Goal: Task Accomplishment & Management: Understand process/instructions

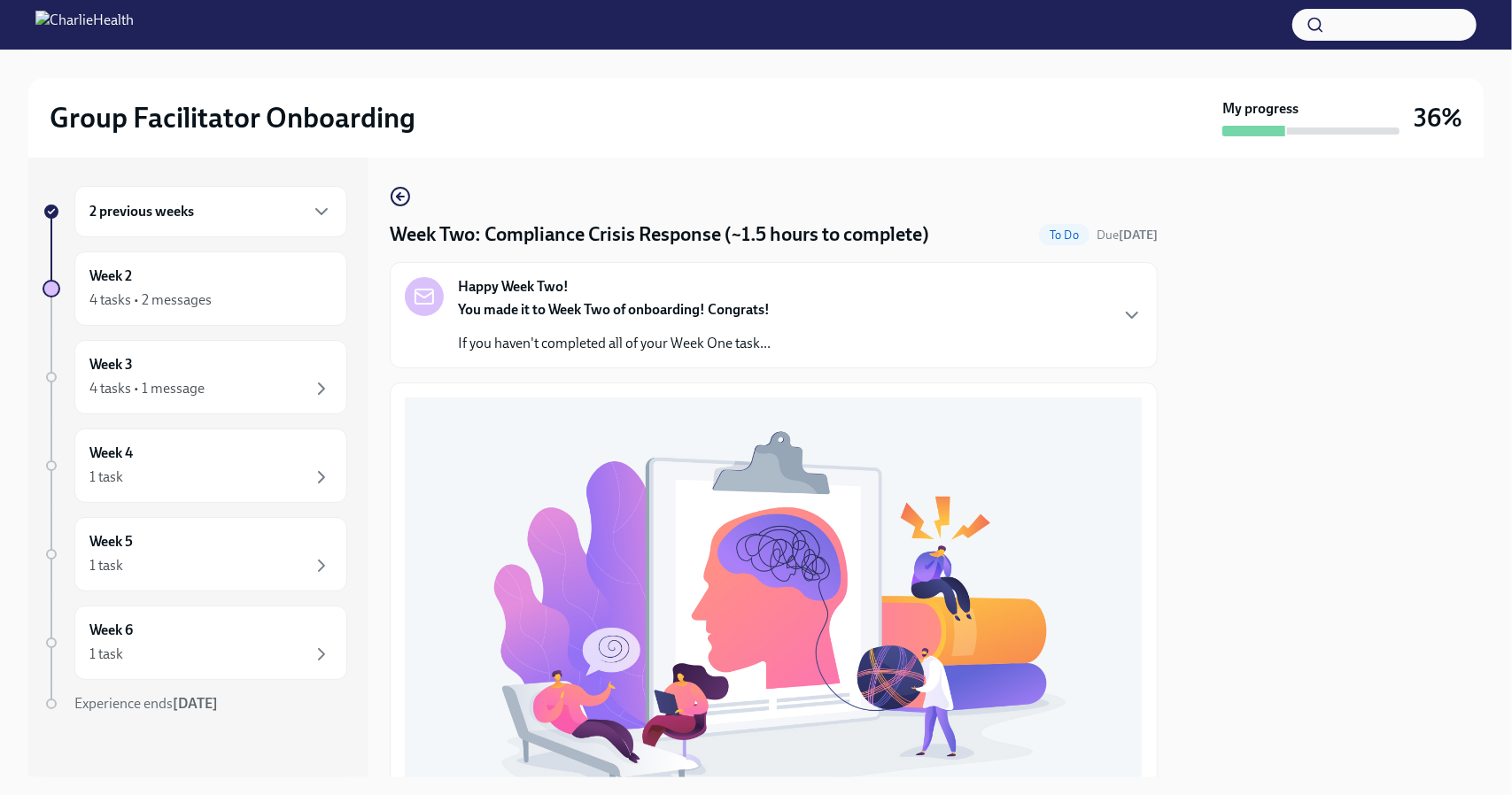
scroll to position [523, 0]
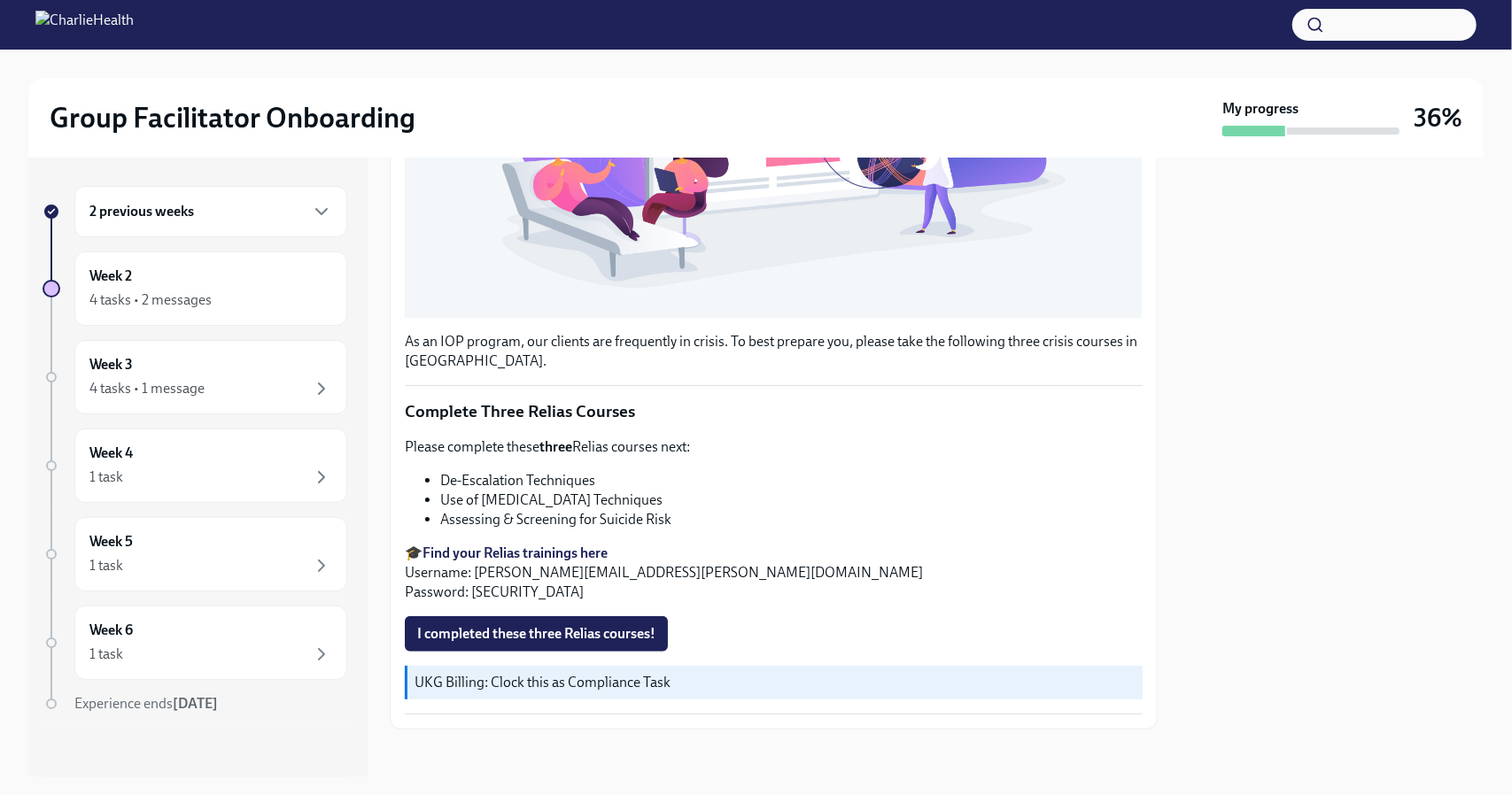
click at [546, 543] on p "🎓 Find your Relias trainings here Username: [PERSON_NAME][EMAIL_ADDRESS][PERSON…" at bounding box center [774, 573] width 738 height 59
click at [546, 544] on strong "Find your Relias trainings here" at bounding box center [515, 552] width 185 height 17
click at [516, 625] on span "I completed these three Relias courses!" at bounding box center [536, 634] width 238 height 18
click at [207, 374] on div "Week 3 4 tasks • 1 message" at bounding box center [211, 377] width 243 height 44
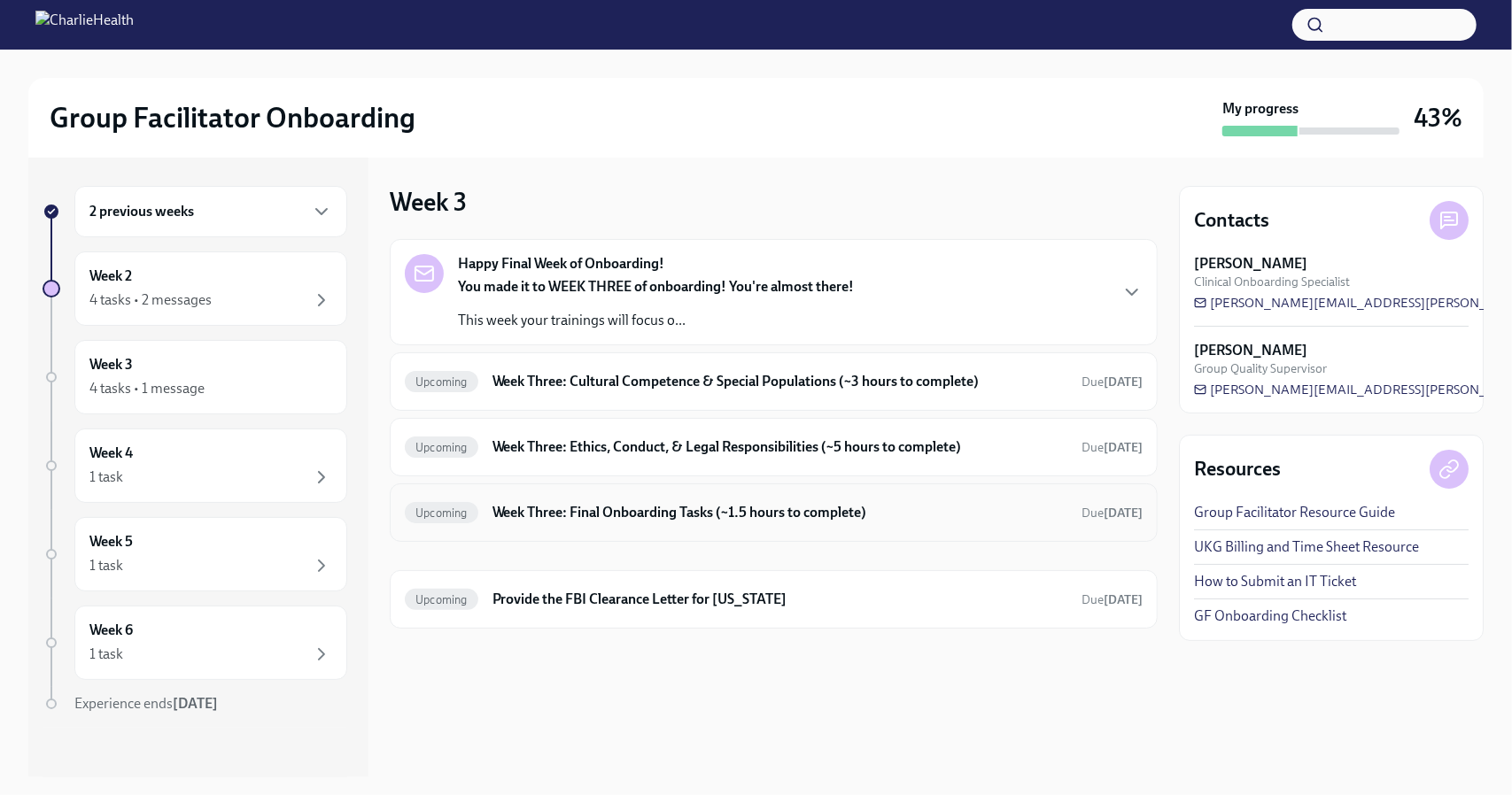
click at [535, 512] on h6 "Week Three: Final Onboarding Tasks (~1.5 hours to complete)" at bounding box center [780, 513] width 575 height 20
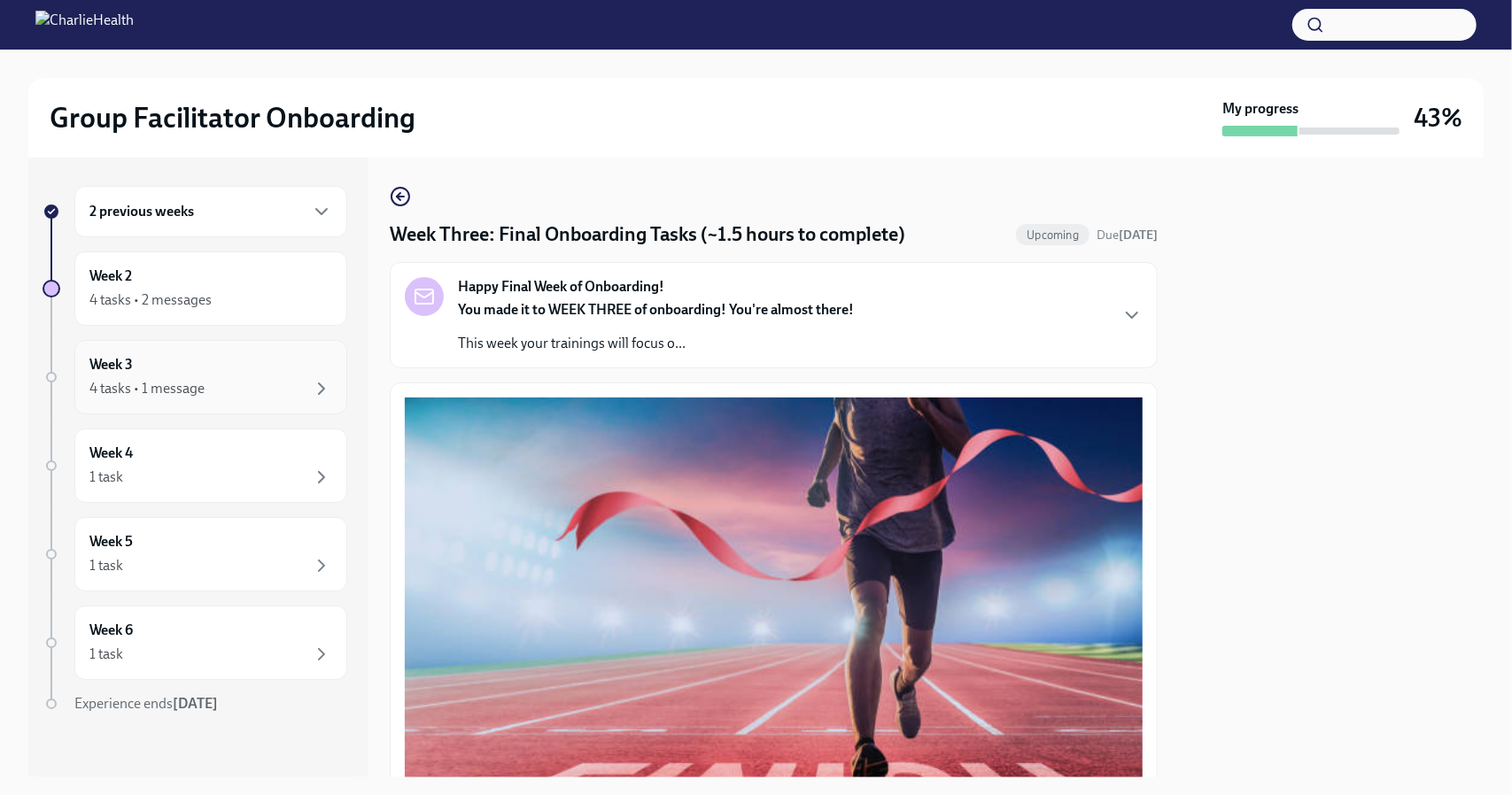
click at [172, 378] on div "4 tasks • 1 message" at bounding box center [211, 389] width 243 height 21
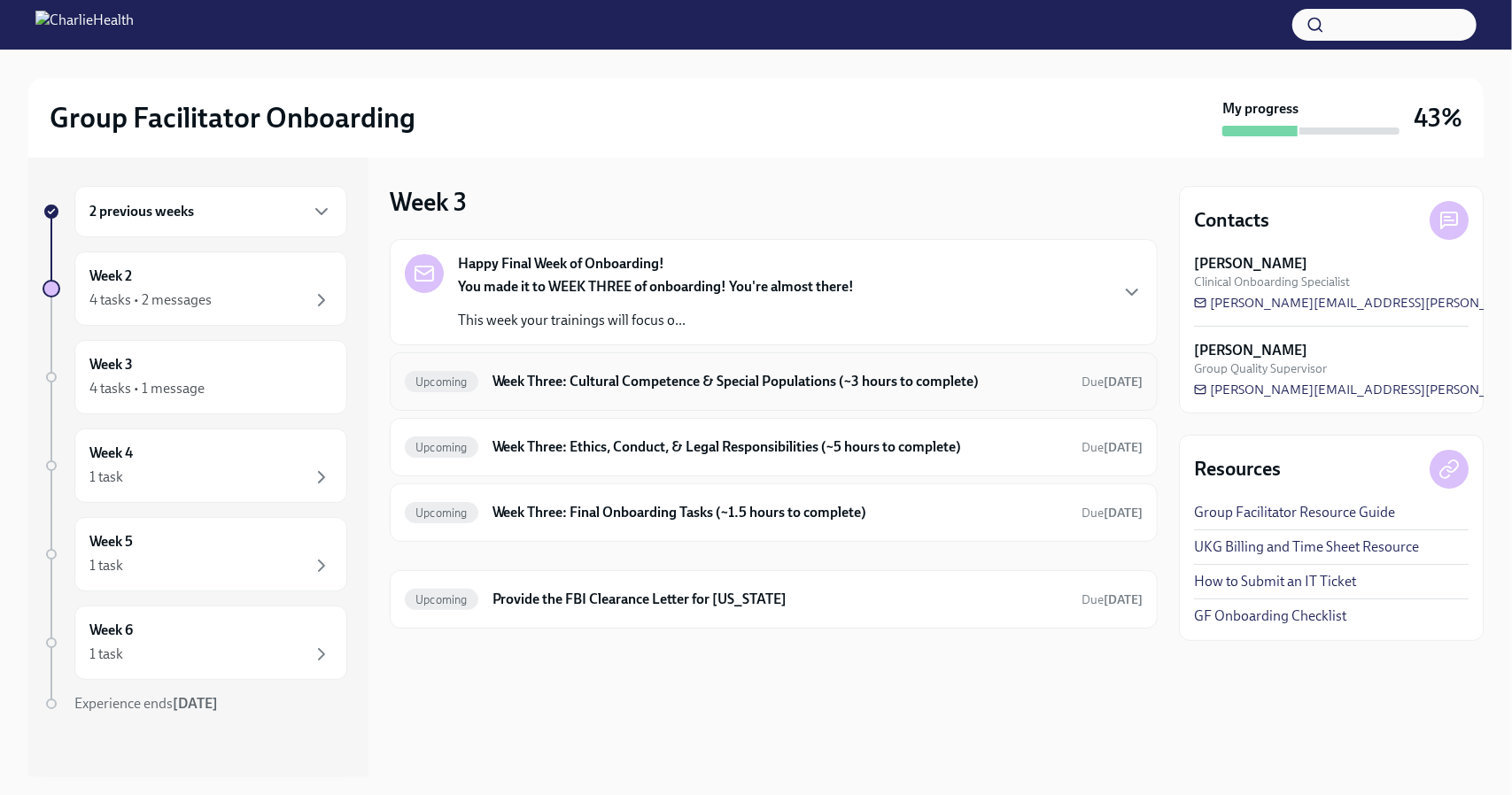
click at [615, 381] on h6 "Week Three: Cultural Competence & Special Populations (~3 hours to complete)" at bounding box center [780, 381] width 575 height 20
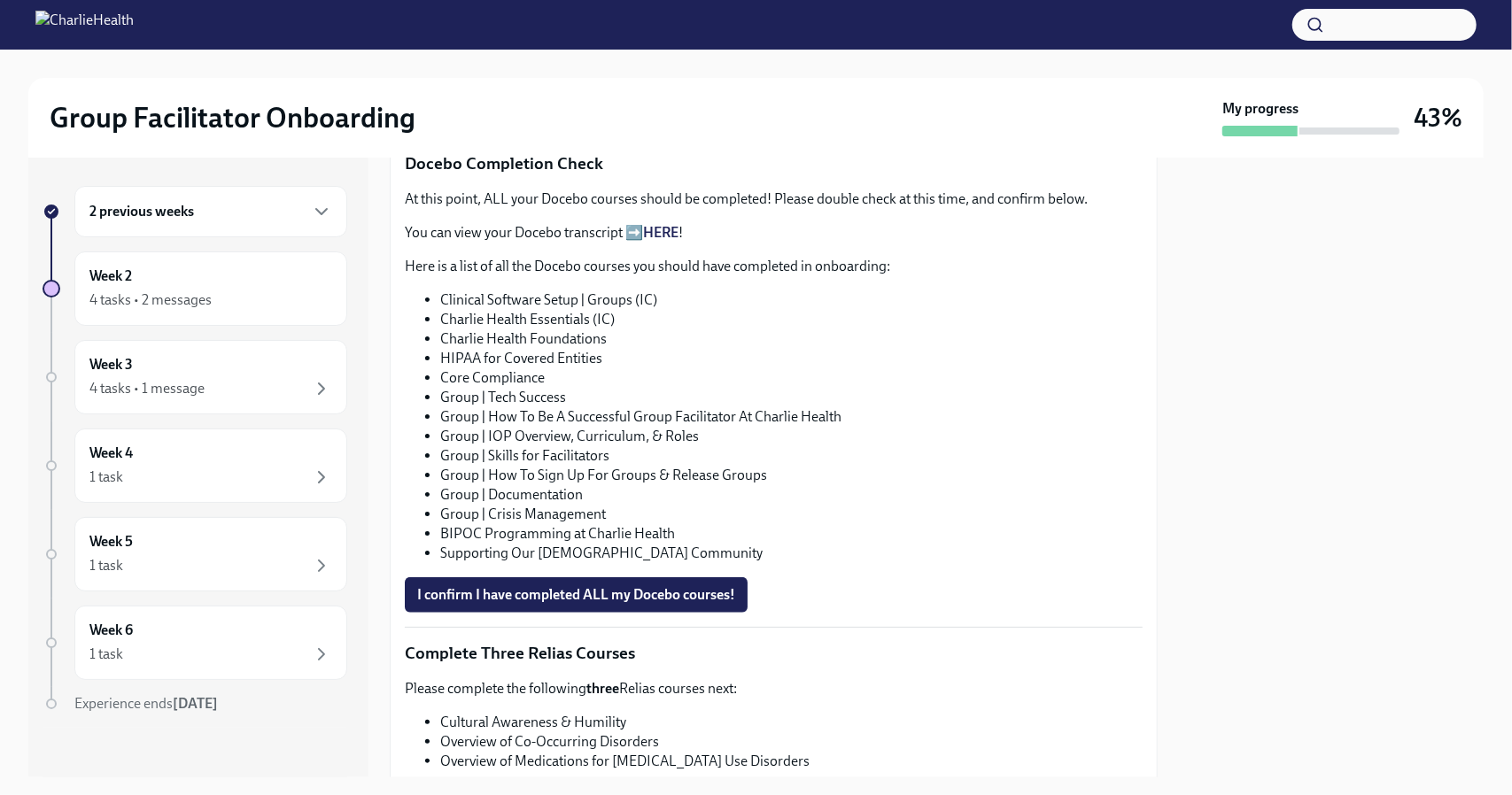
scroll to position [1190, 0]
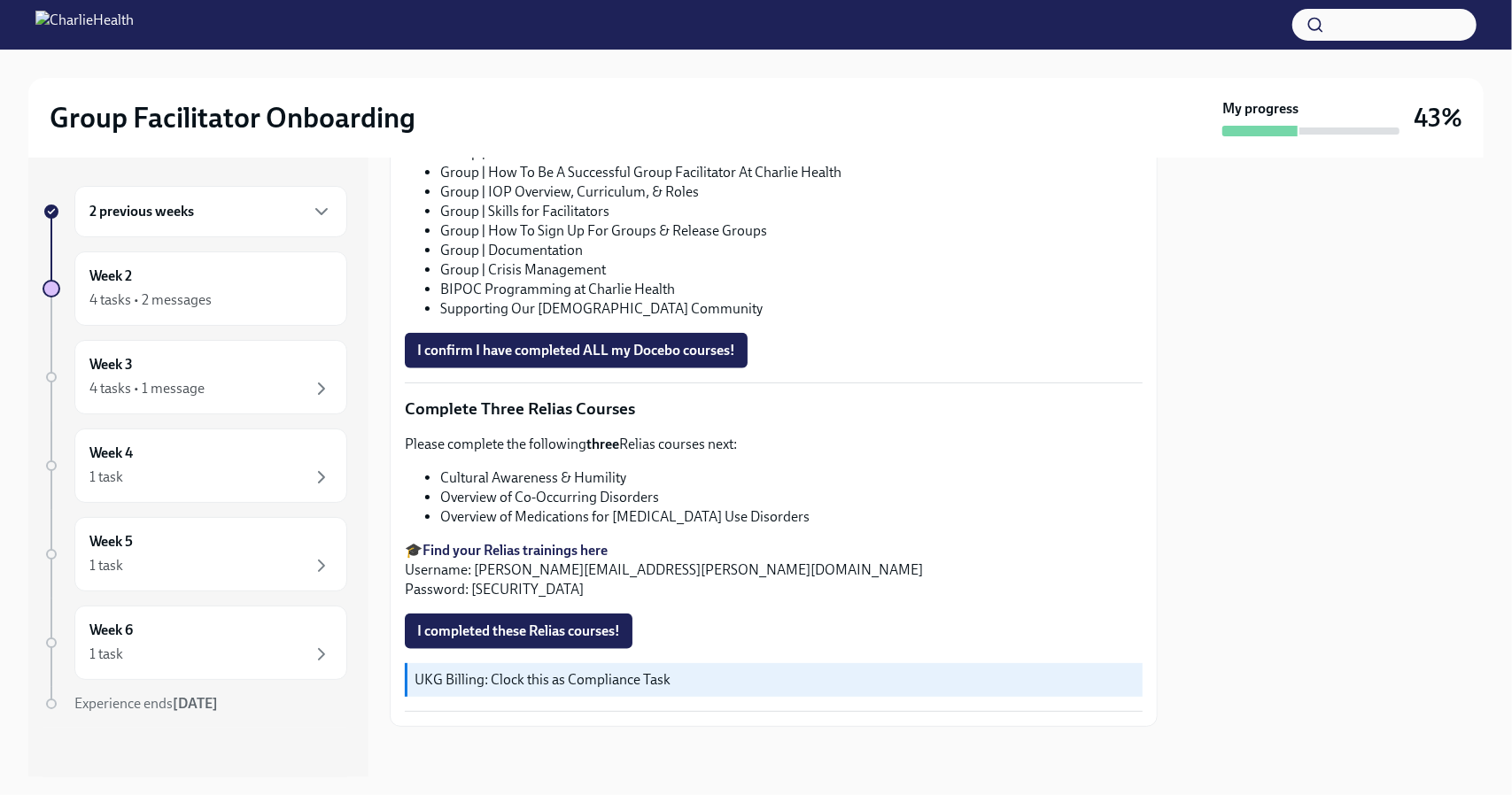
click at [255, 205] on div "2 previous weeks" at bounding box center [211, 212] width 243 height 21
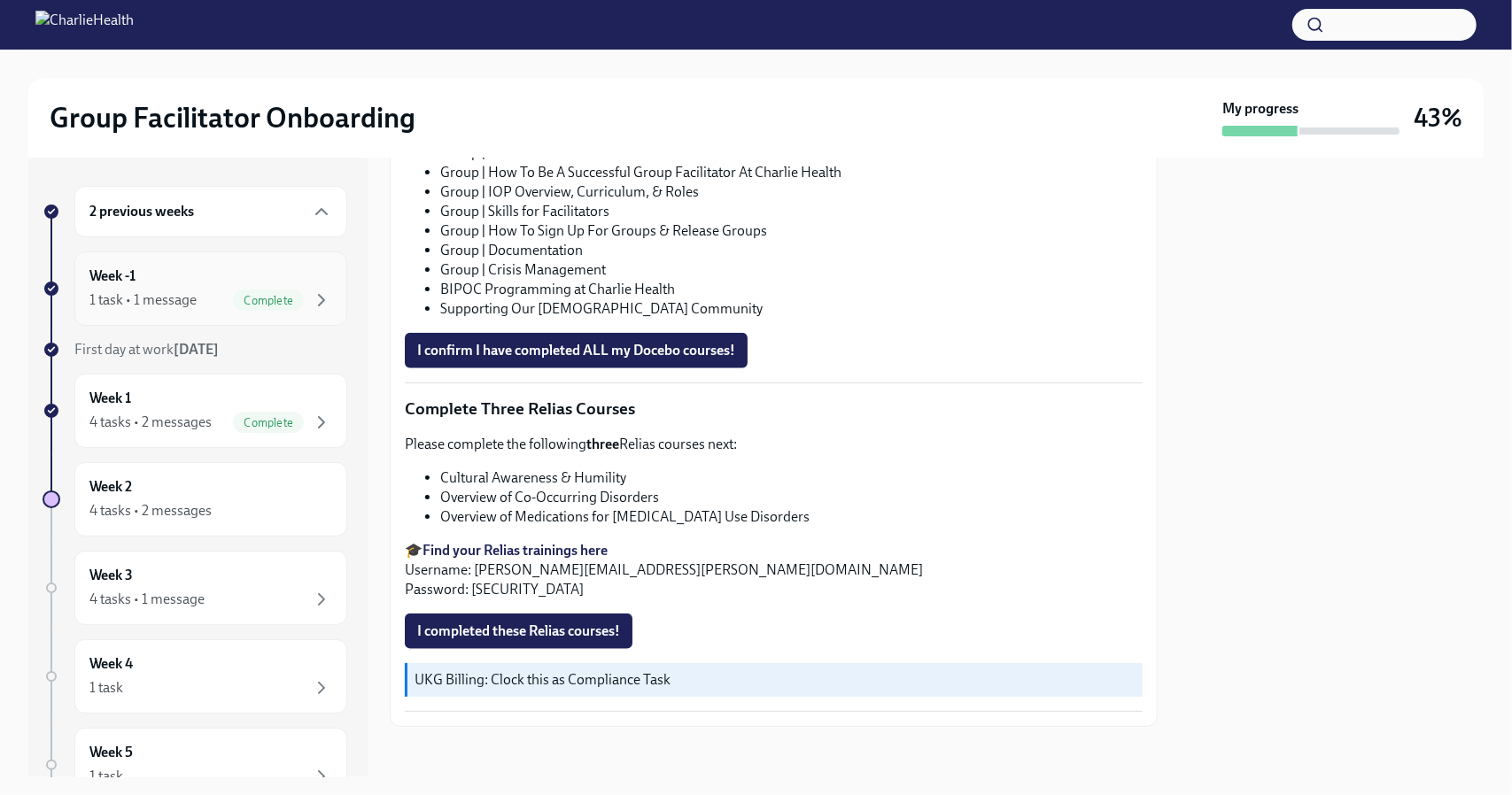
click at [189, 277] on div "Week -1 1 task • 1 message Complete" at bounding box center [211, 289] width 243 height 44
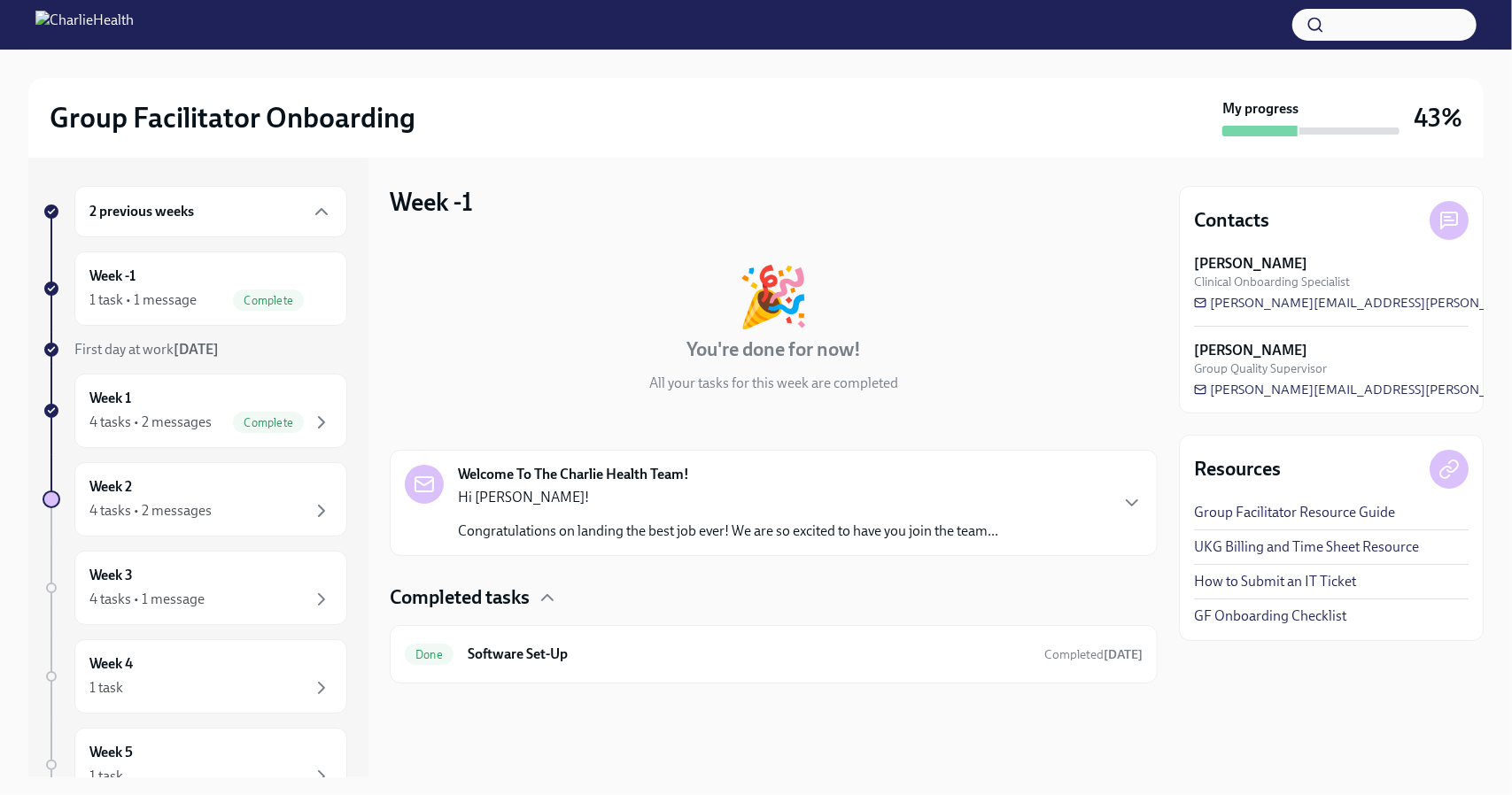
click at [865, 520] on div "Hi [PERSON_NAME]! Congratulations on landing the best job ever! We are so excit…" at bounding box center [728, 515] width 540 height 53
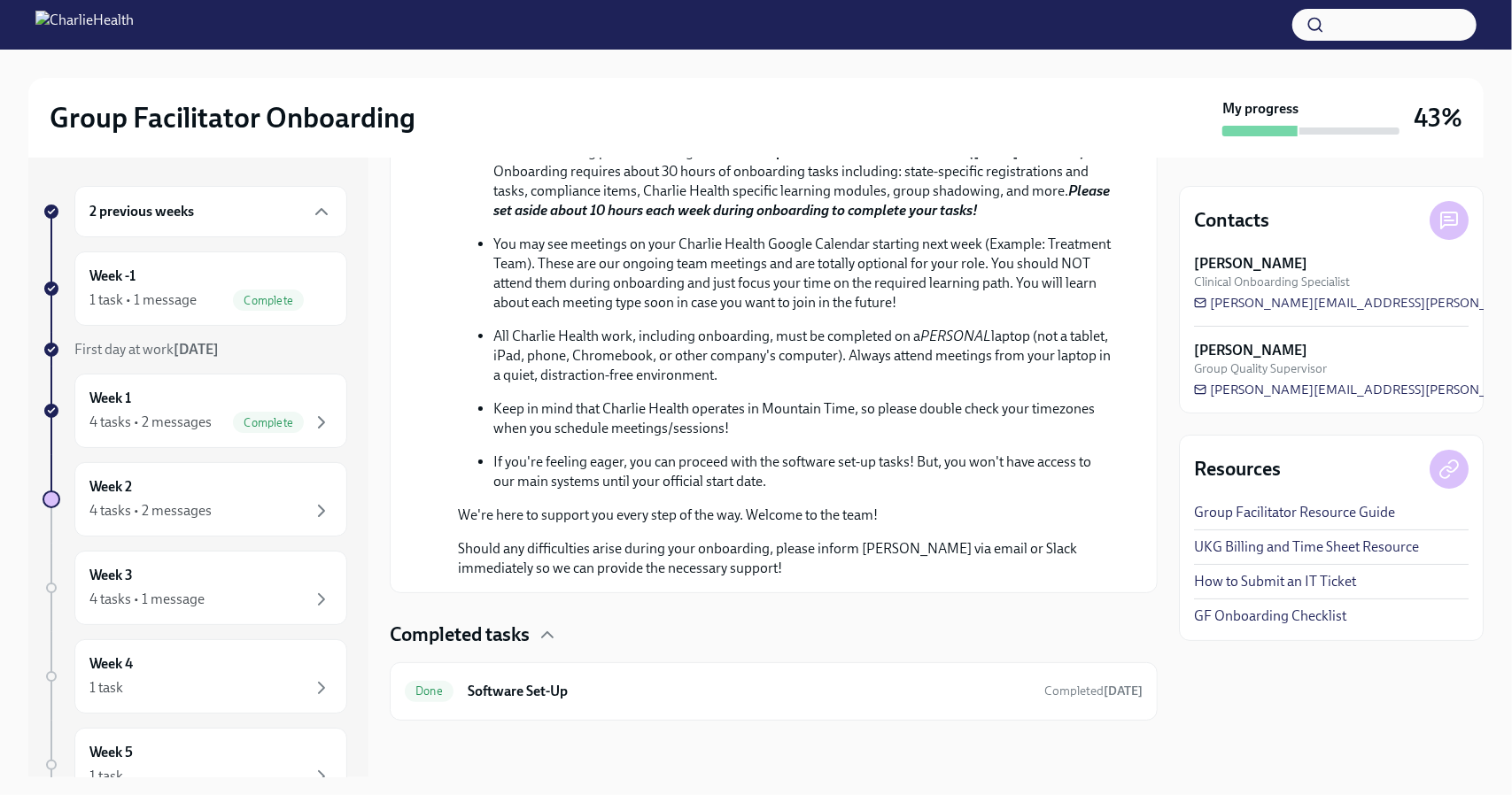
scroll to position [822, 0]
click at [159, 398] on div "Week 1 4 tasks • 2 messages Complete" at bounding box center [211, 411] width 243 height 44
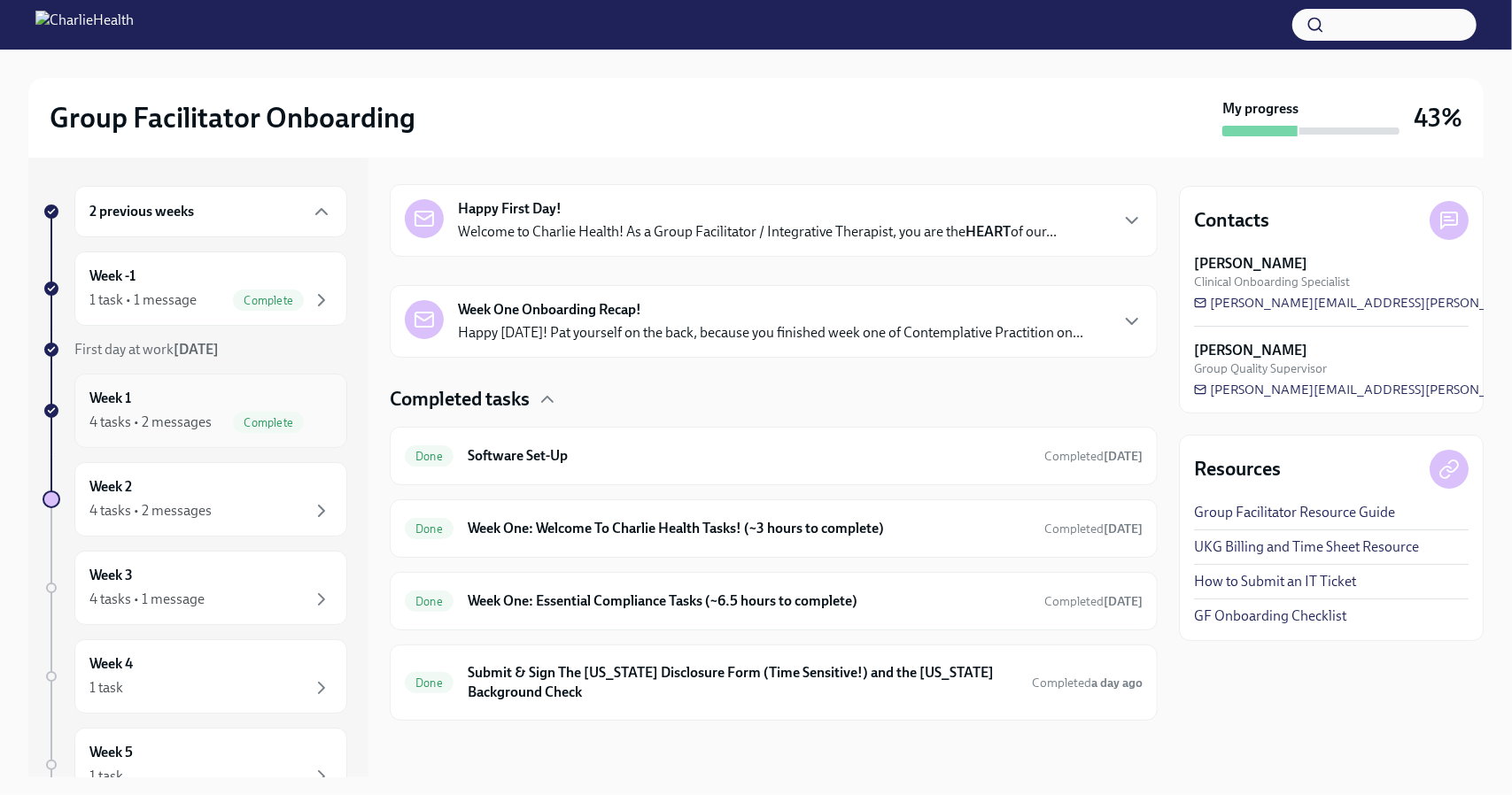
scroll to position [262, 0]
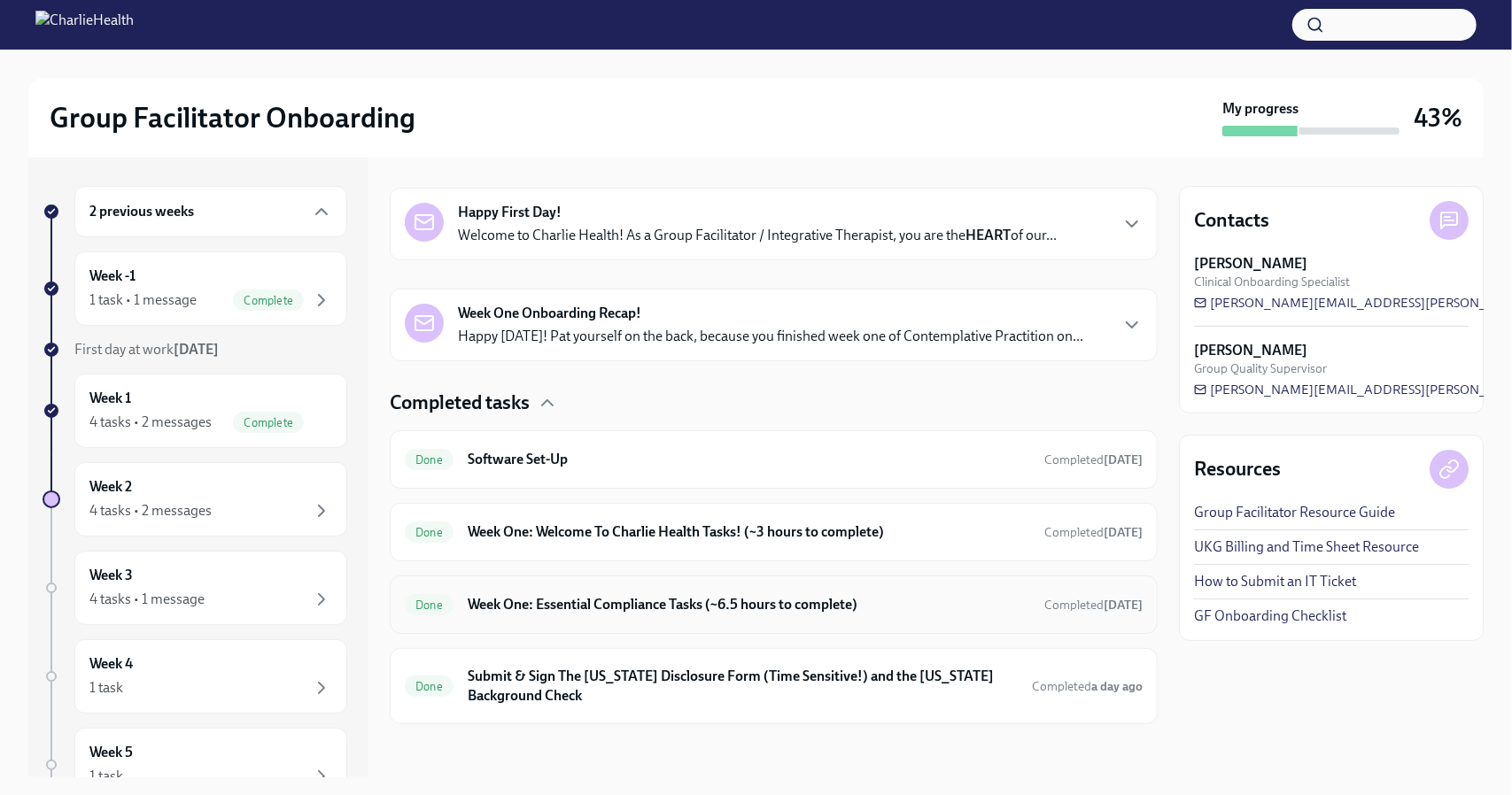
click at [664, 598] on h6 "Week One: Essential Compliance Tasks (~6.5 hours to complete)" at bounding box center [749, 605] width 562 height 20
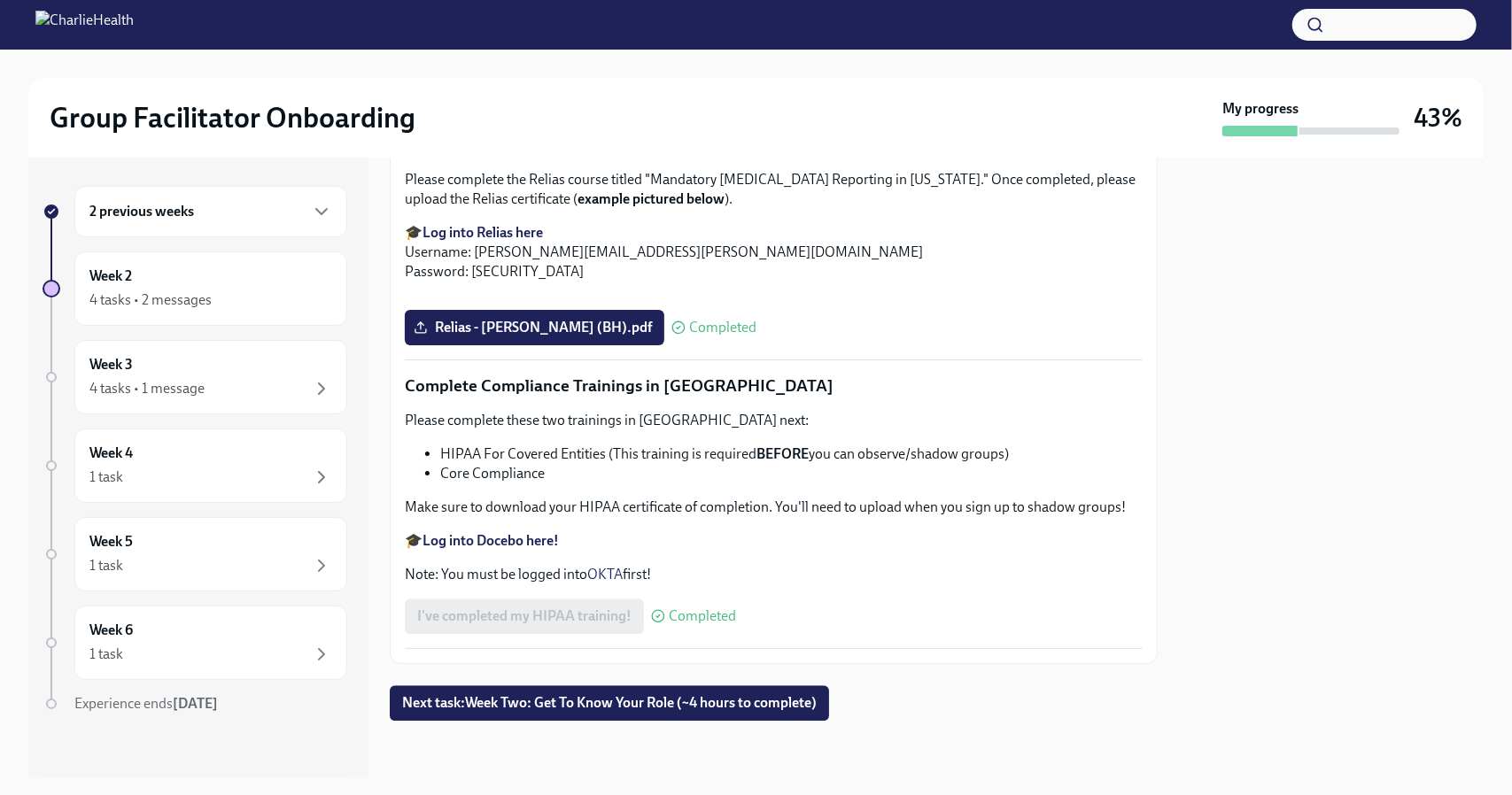
scroll to position [4124, 0]
click at [652, 707] on span "Next task : Week Two: Get To Know Your Role (~4 hours to complete)" at bounding box center [609, 703] width 414 height 18
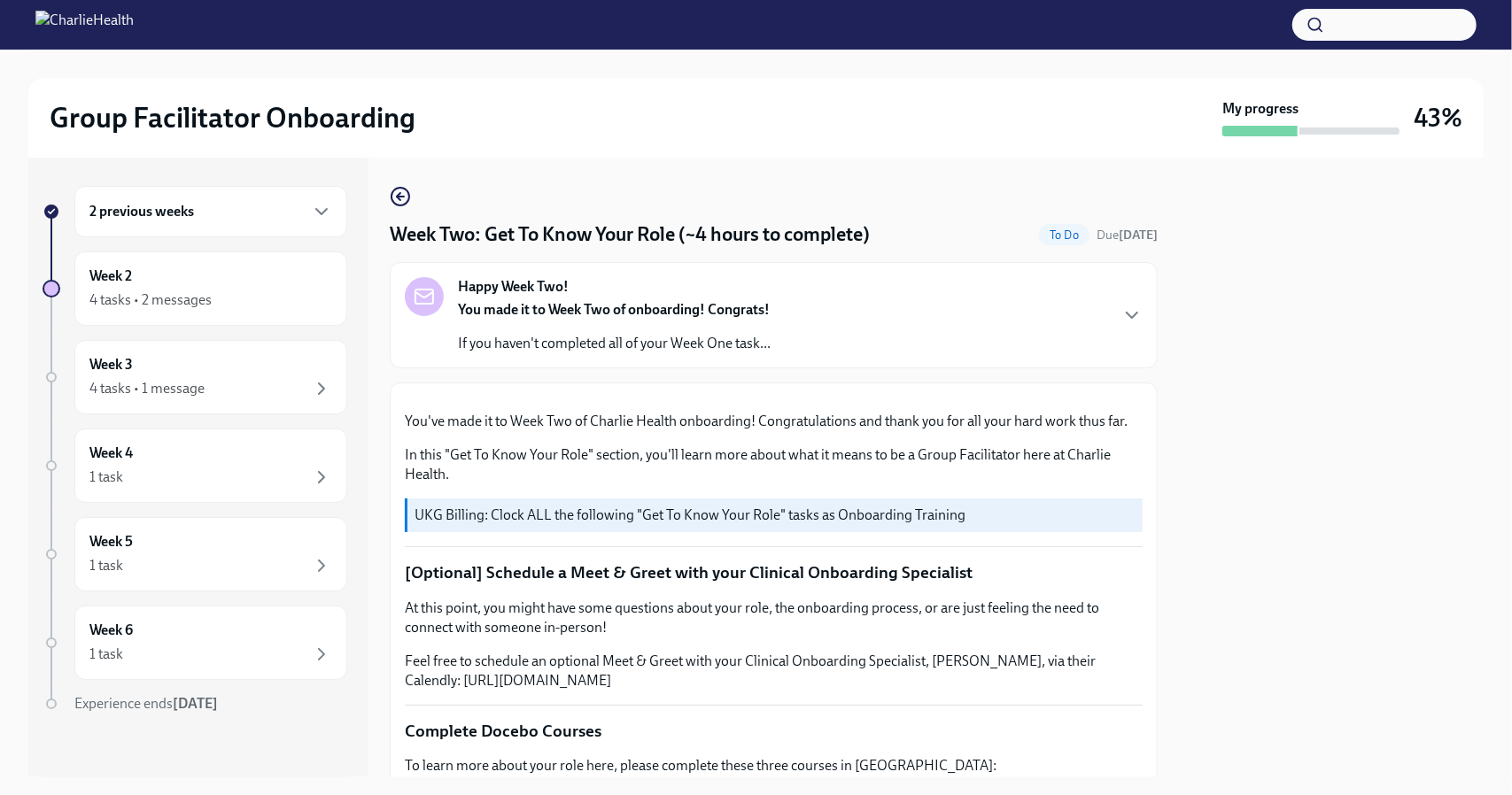
click at [36, 345] on div "2 previous weeks Week 2 4 tasks • 2 messages Week 3 4 tasks • 1 message Week 4 …" at bounding box center [198, 467] width 340 height 620
click at [319, 207] on div "2 previous weeks" at bounding box center [211, 212] width 273 height 52
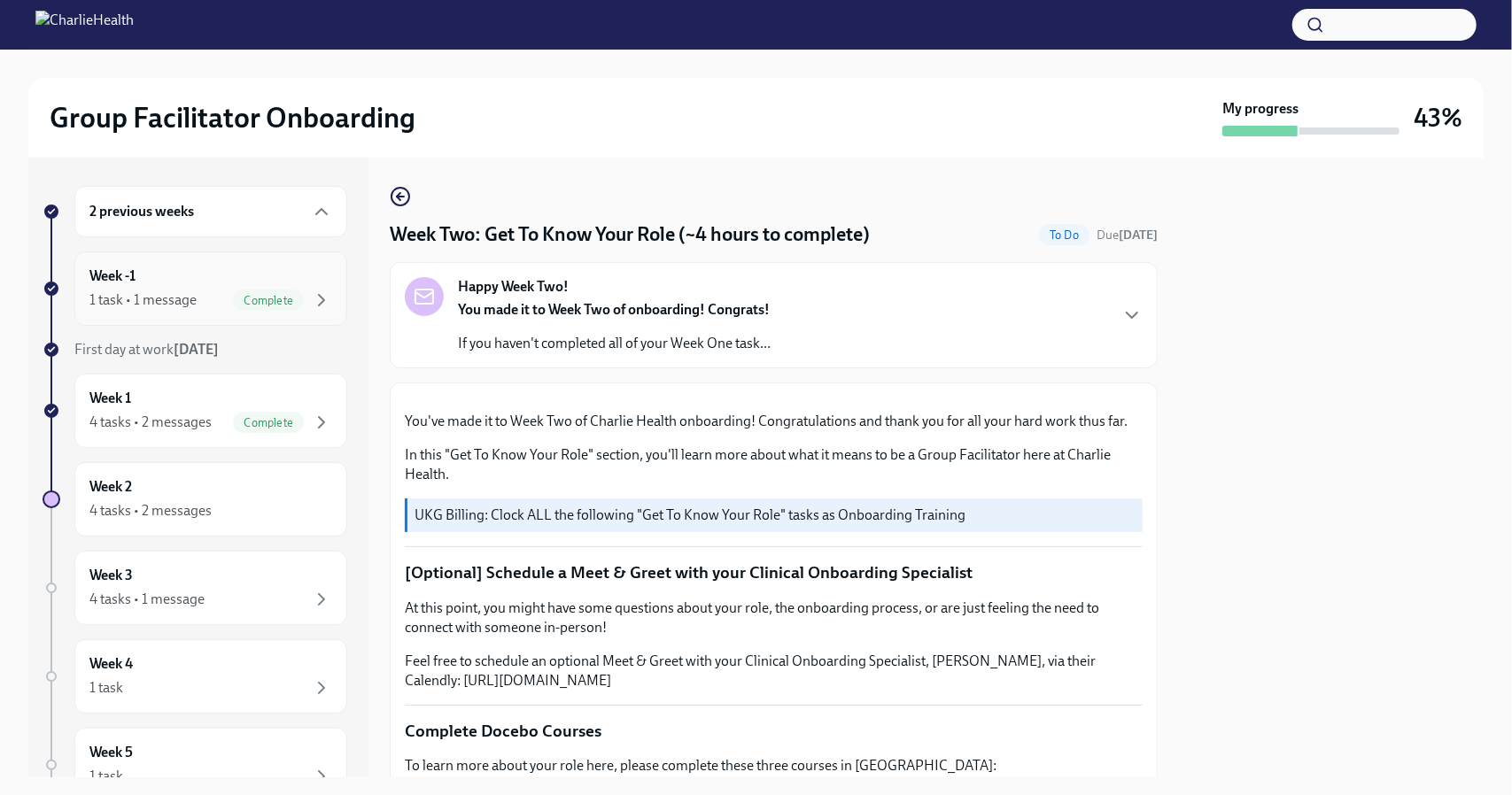
click at [321, 300] on div "Week -1 1 task • 1 message Complete" at bounding box center [211, 289] width 273 height 75
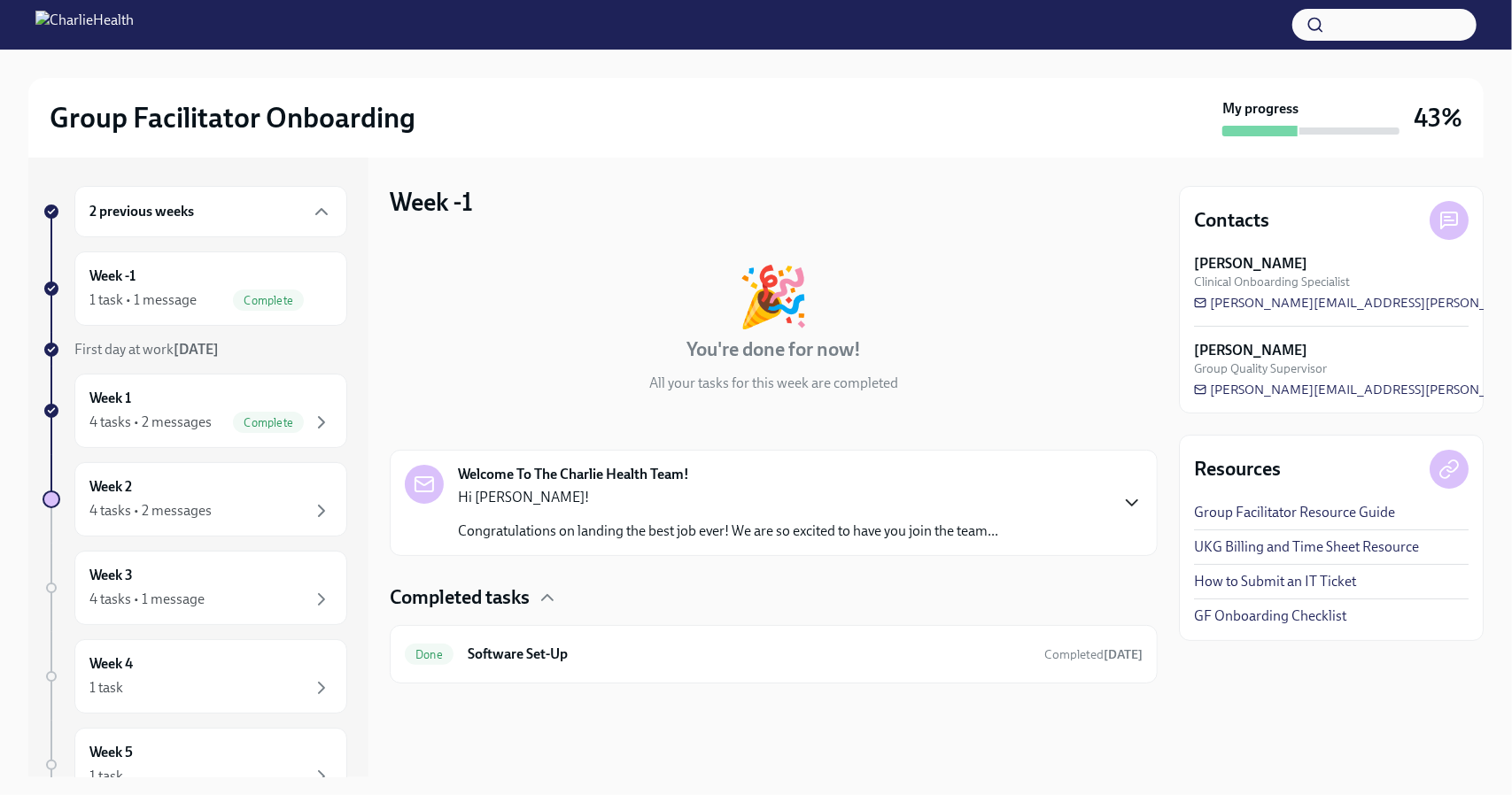
click at [1139, 502] on icon "button" at bounding box center [1132, 503] width 21 height 21
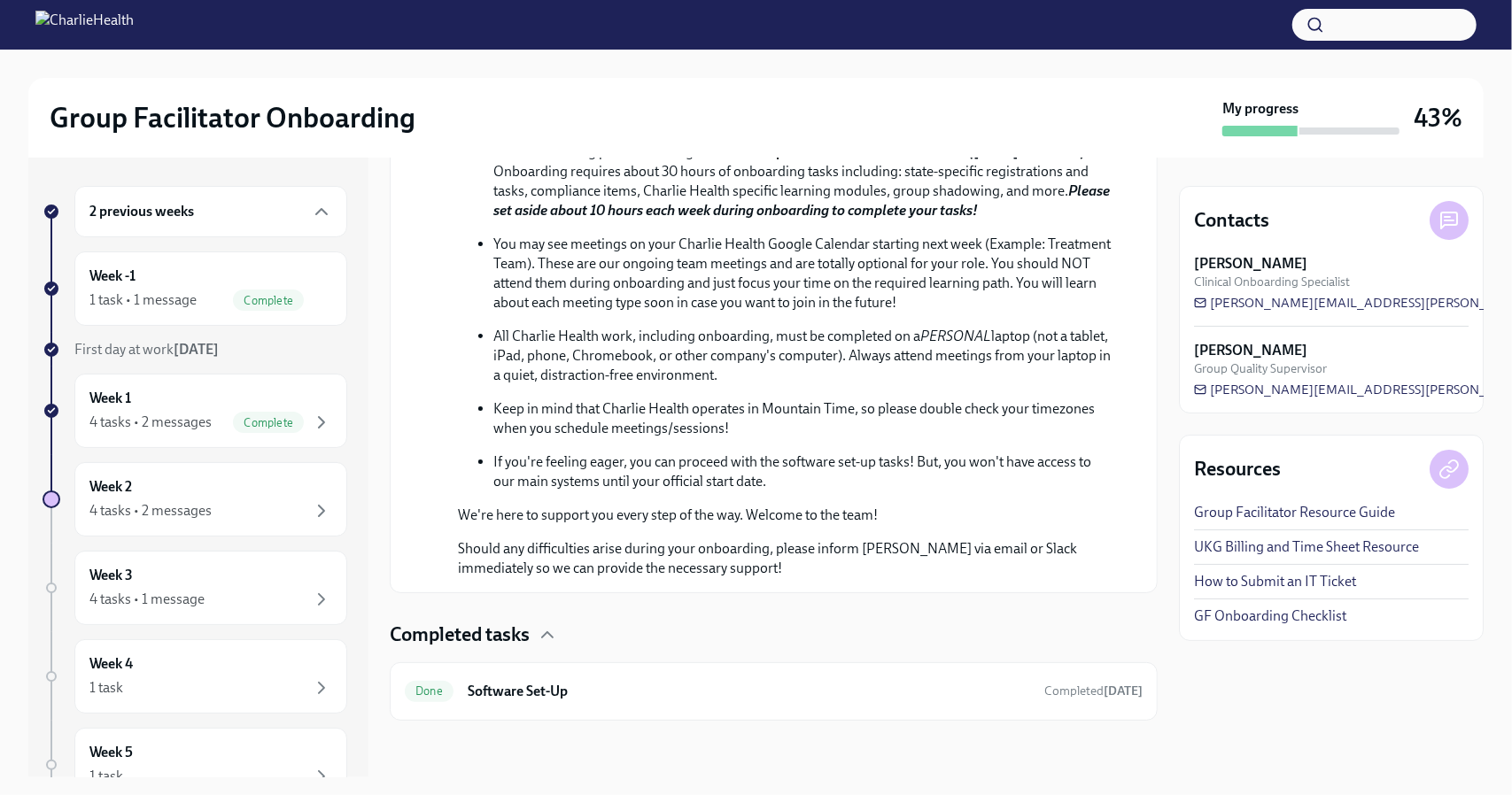
scroll to position [822, 0]
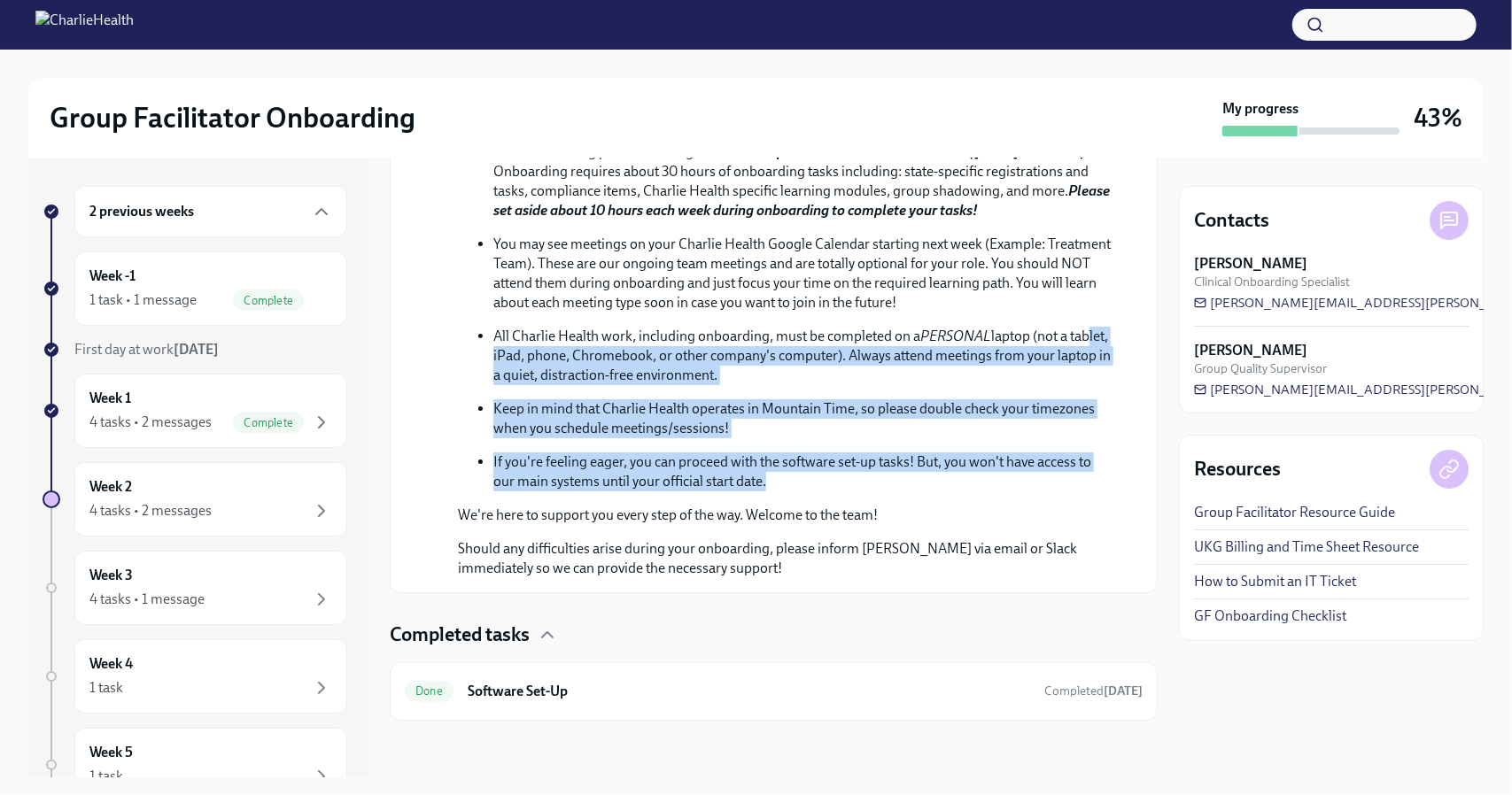
drag, startPoint x: 1010, startPoint y: 486, endPoint x: 506, endPoint y: 346, distance: 523.1
click at [506, 346] on ul "You will be working with [PERSON_NAME], your dedicated Clinical Onboarding Spec…" at bounding box center [786, 274] width 656 height 436
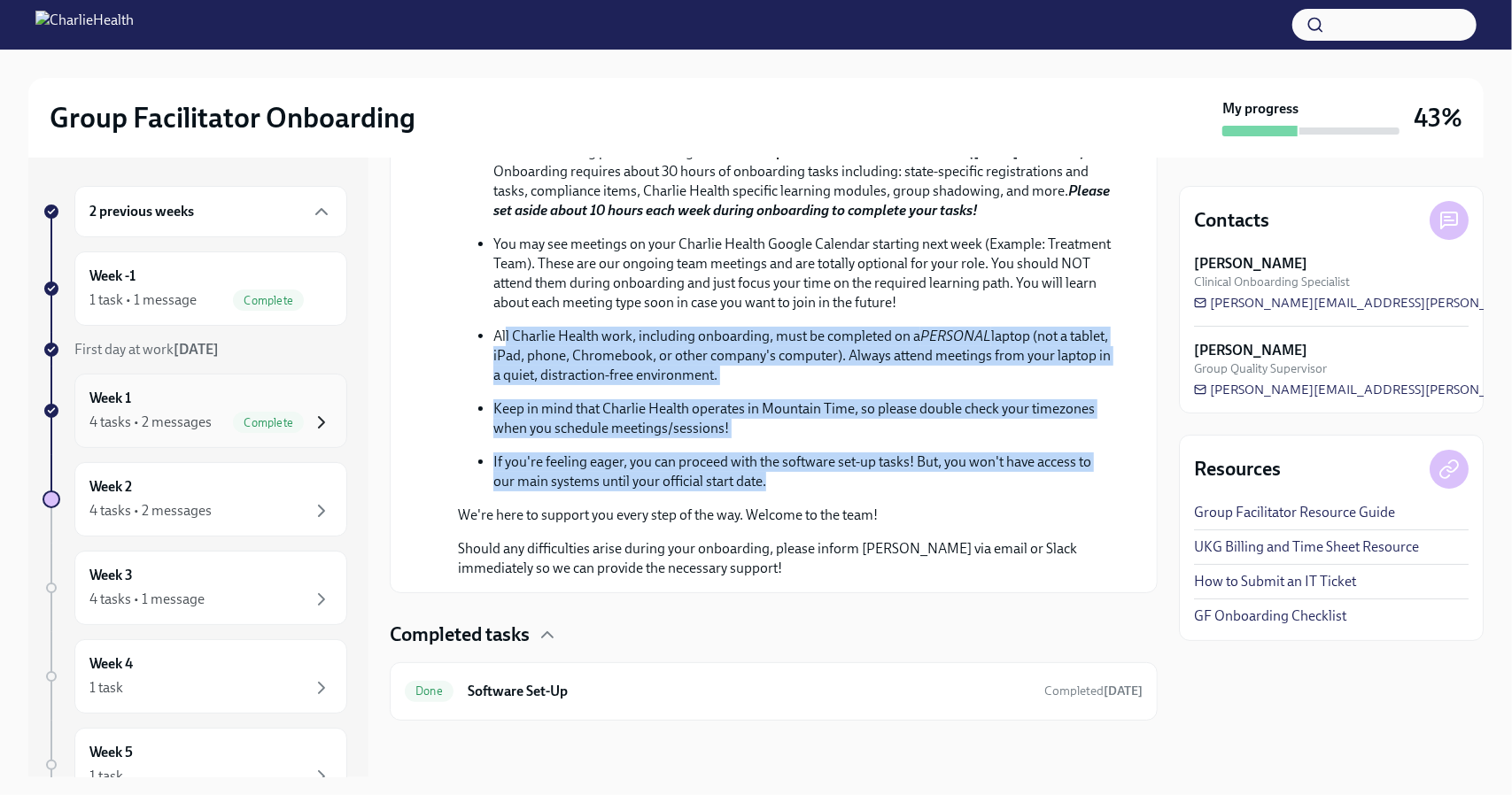
click at [311, 419] on icon "button" at bounding box center [322, 422] width 21 height 21
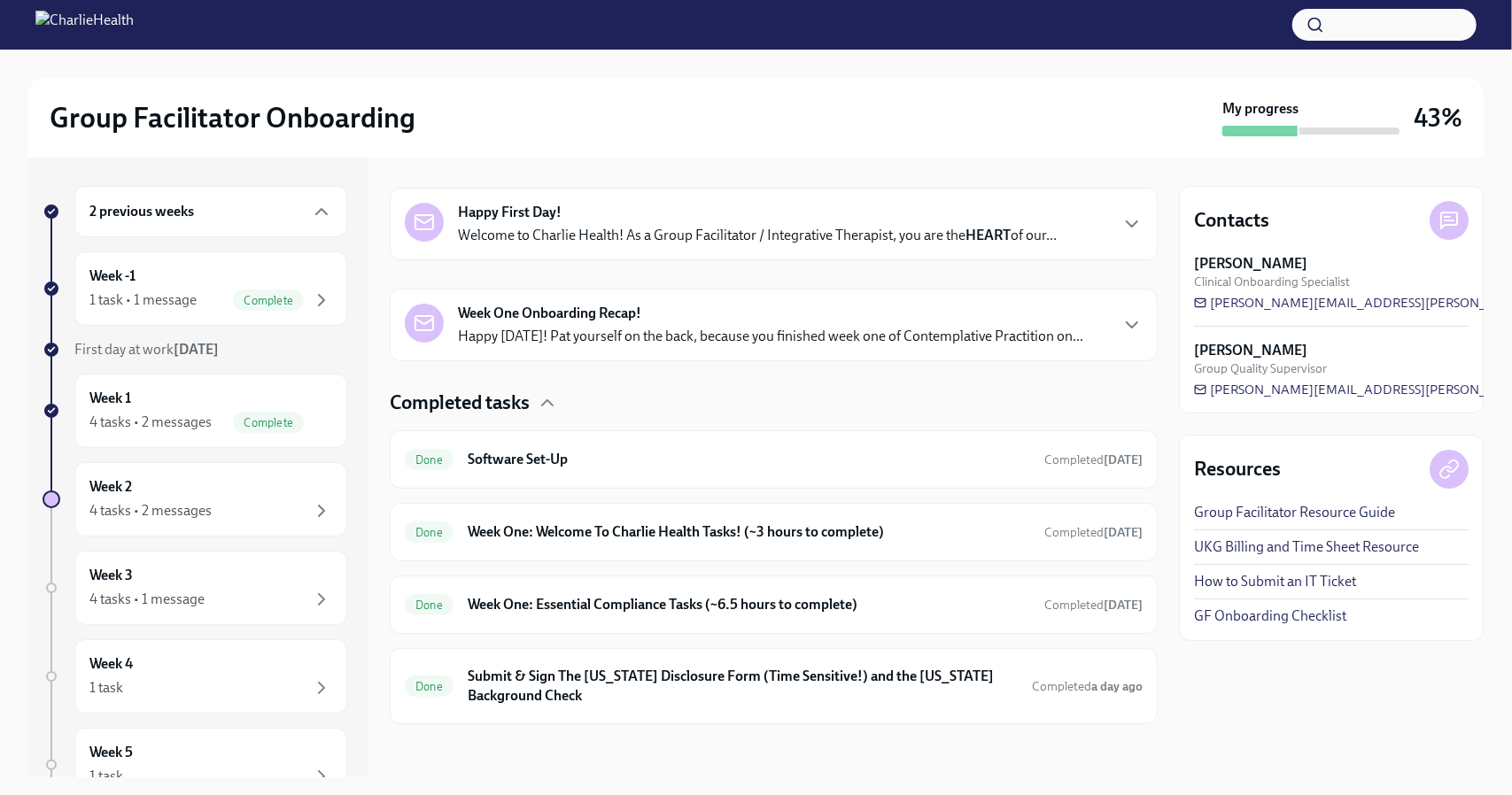
click at [776, 248] on div "Happy First Day! Welcome to Charlie Health! As a Group Facilitator / Integrativ…" at bounding box center [773, 224] width 768 height 73
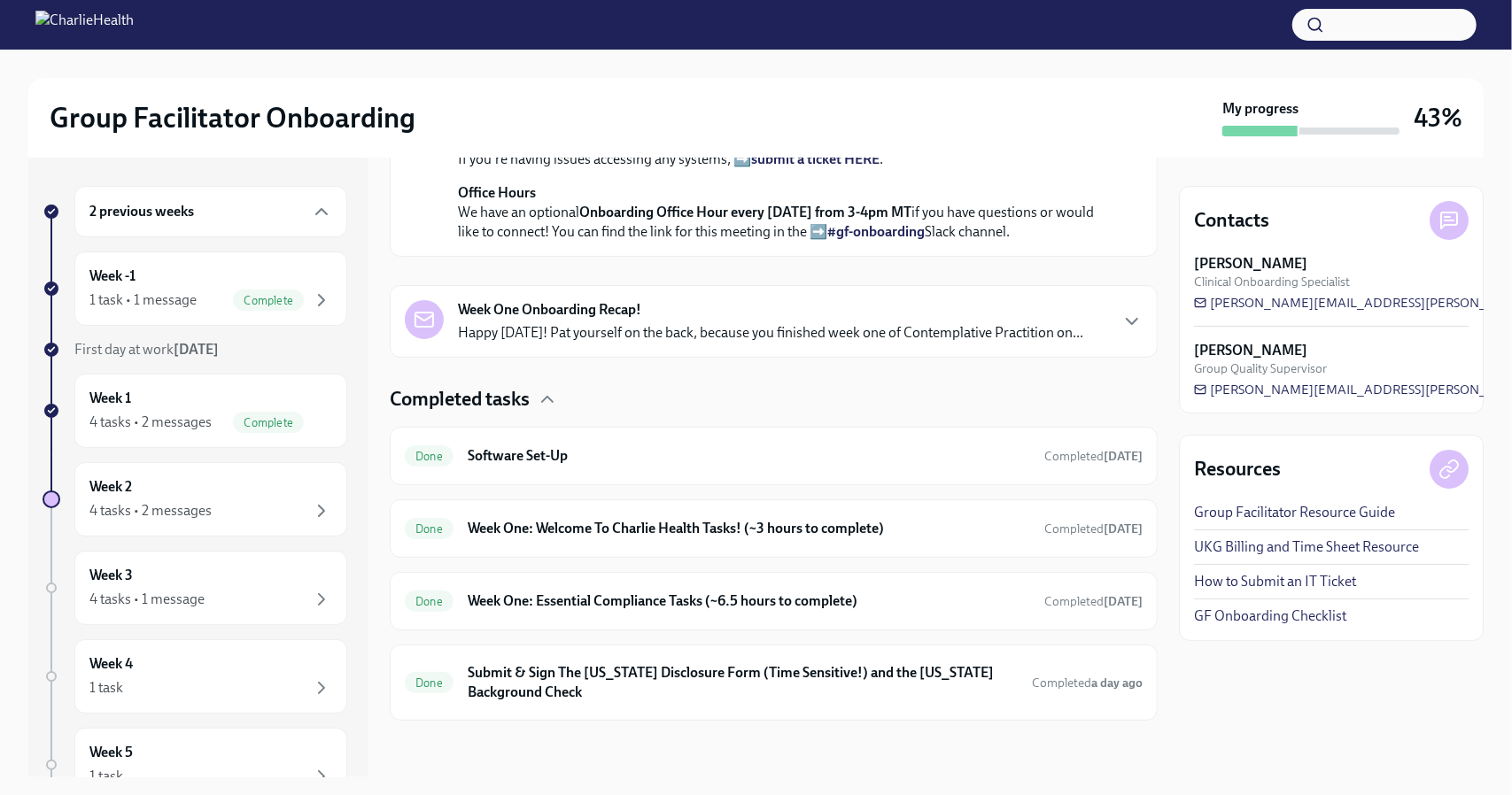
scroll to position [871, 0]
click at [762, 342] on div "Week One Onboarding Recap! Happy [DATE]! Pat yourself on the back, because you …" at bounding box center [770, 322] width 625 height 43
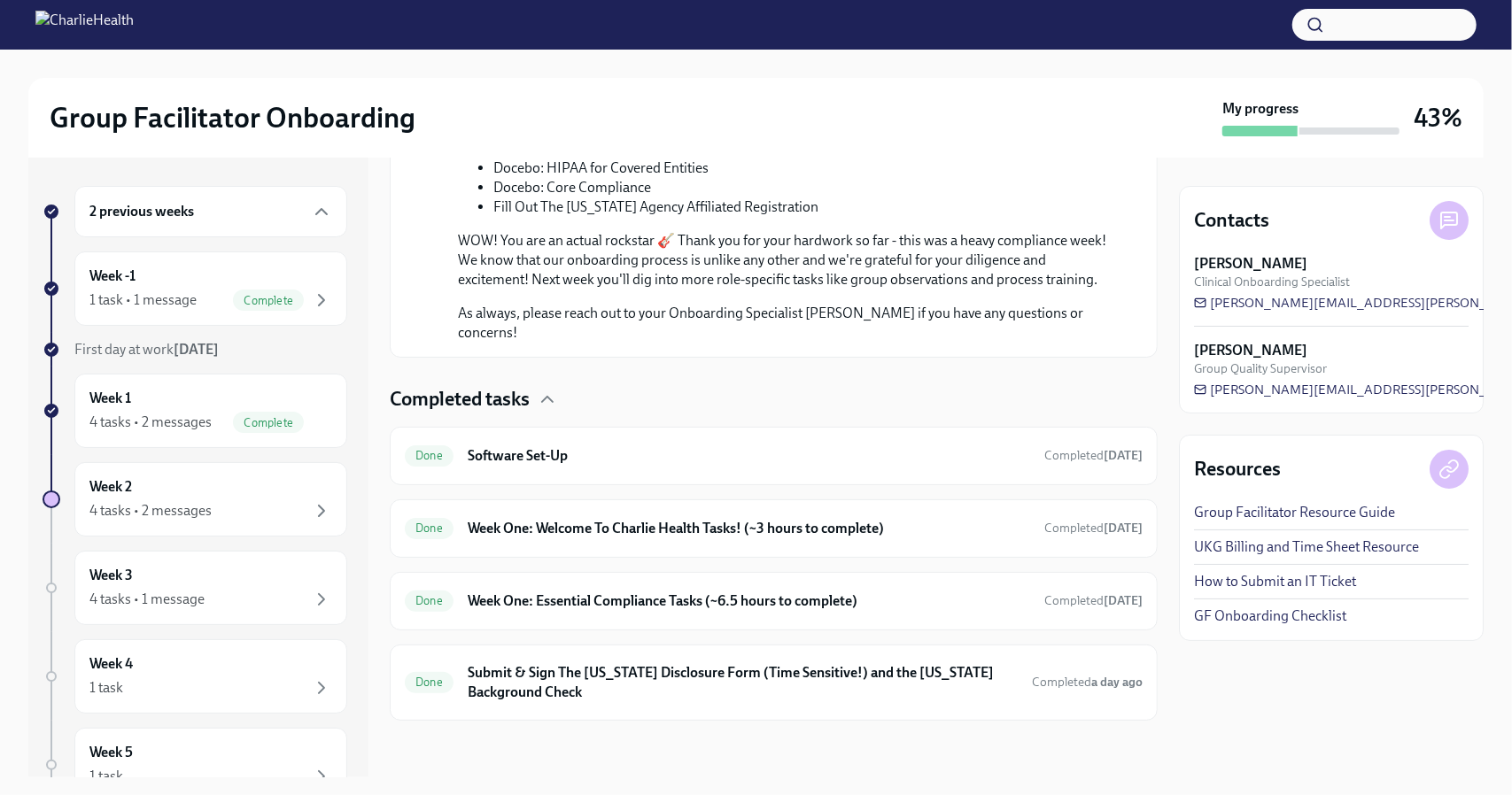
scroll to position [2026, 0]
click at [927, 541] on div "Done Week One: Welcome To Charlie Health Tasks! (~3 hours to complete) Complete…" at bounding box center [774, 529] width 738 height 28
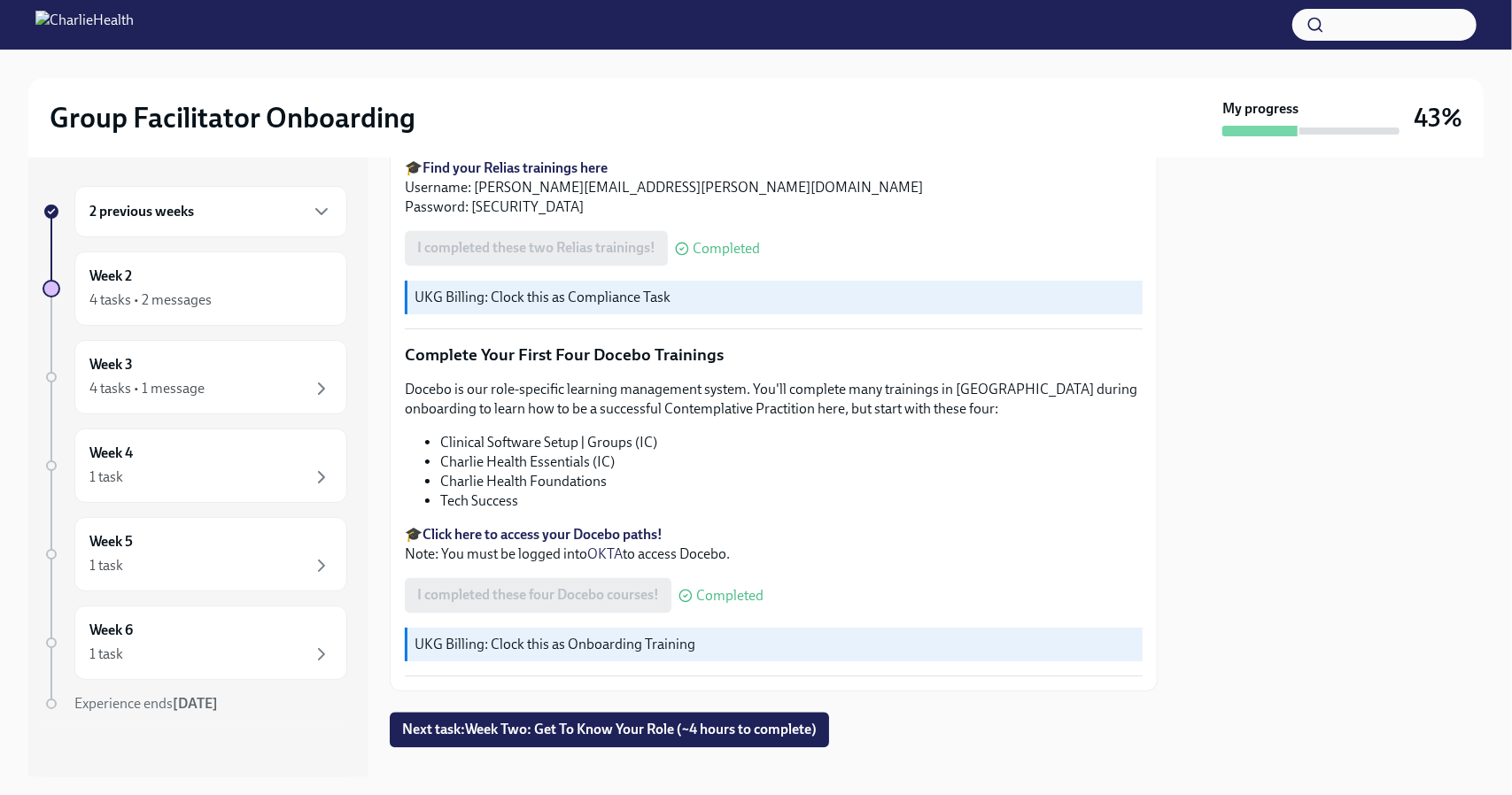
scroll to position [2341, 0]
click at [598, 722] on span "Next task : Week Two: Get To Know Your Role (~4 hours to complete)" at bounding box center [609, 731] width 414 height 18
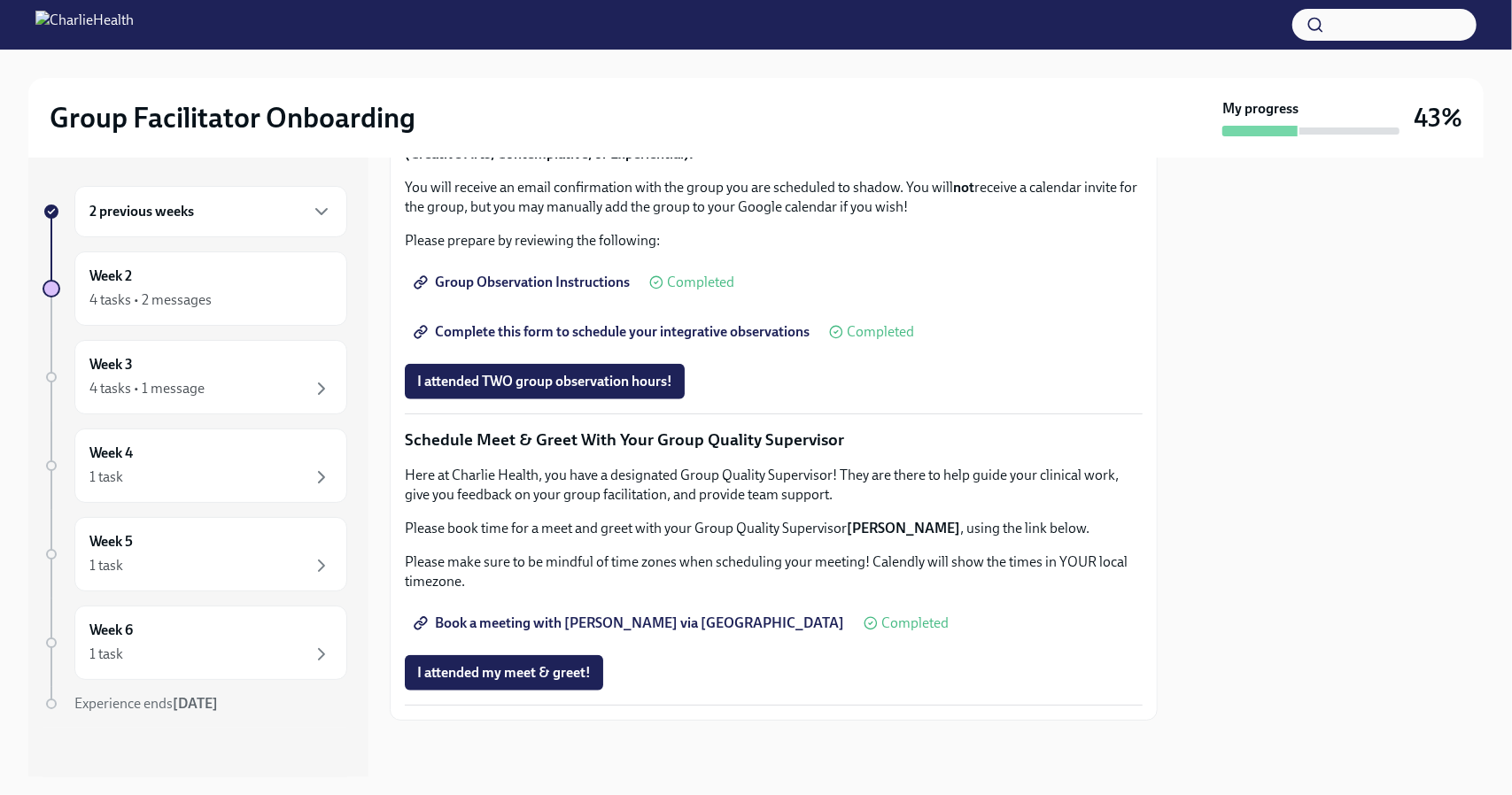
scroll to position [1555, 0]
click at [246, 317] on div "Week 2 4 tasks • 2 messages" at bounding box center [211, 289] width 273 height 75
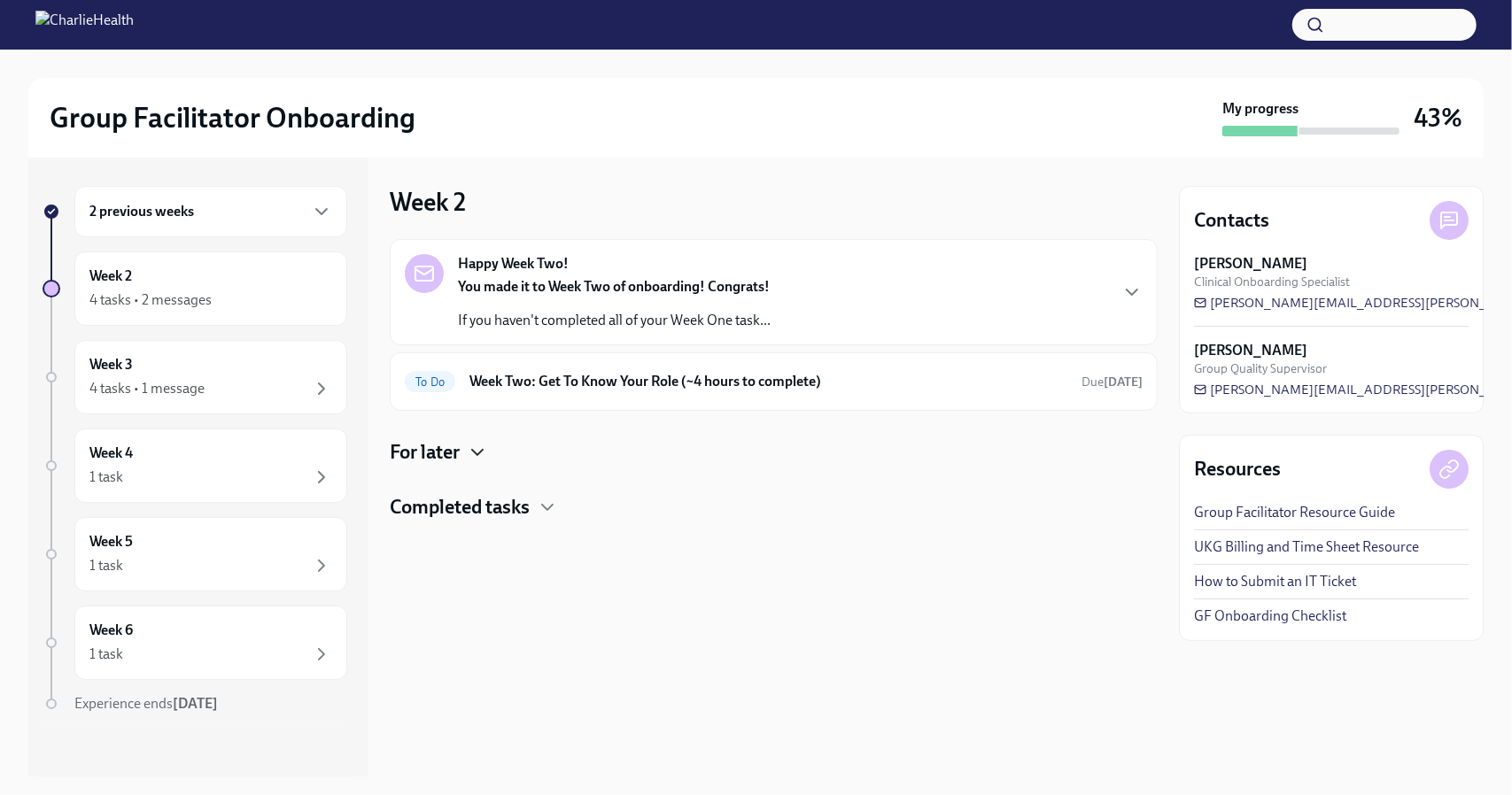
click at [477, 454] on icon "button" at bounding box center [478, 453] width 21 height 21
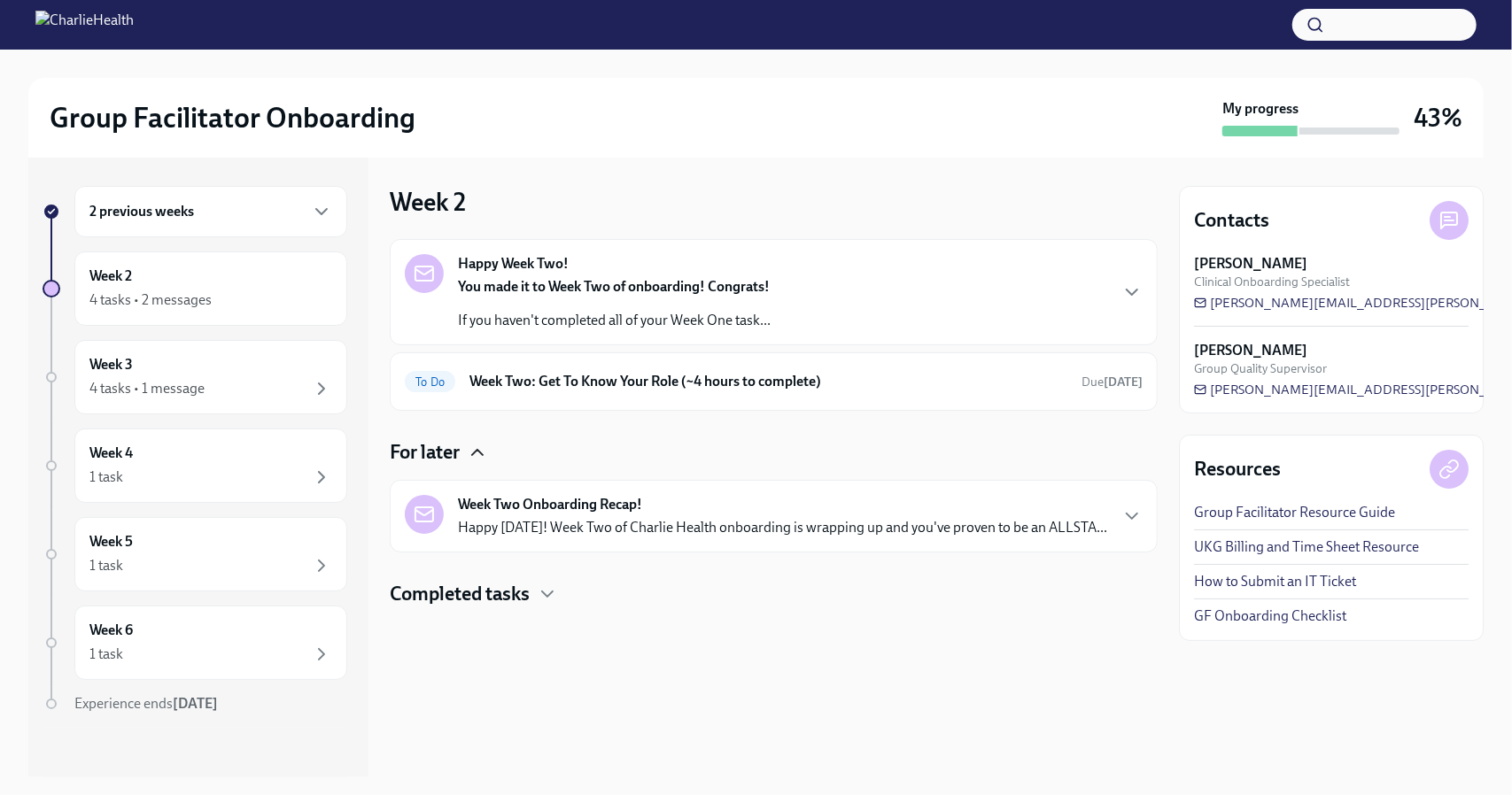
click at [898, 532] on p "Happy [DATE]! Week Two of Charlie Health onboarding is wrapping up and you've p…" at bounding box center [783, 528] width 649 height 20
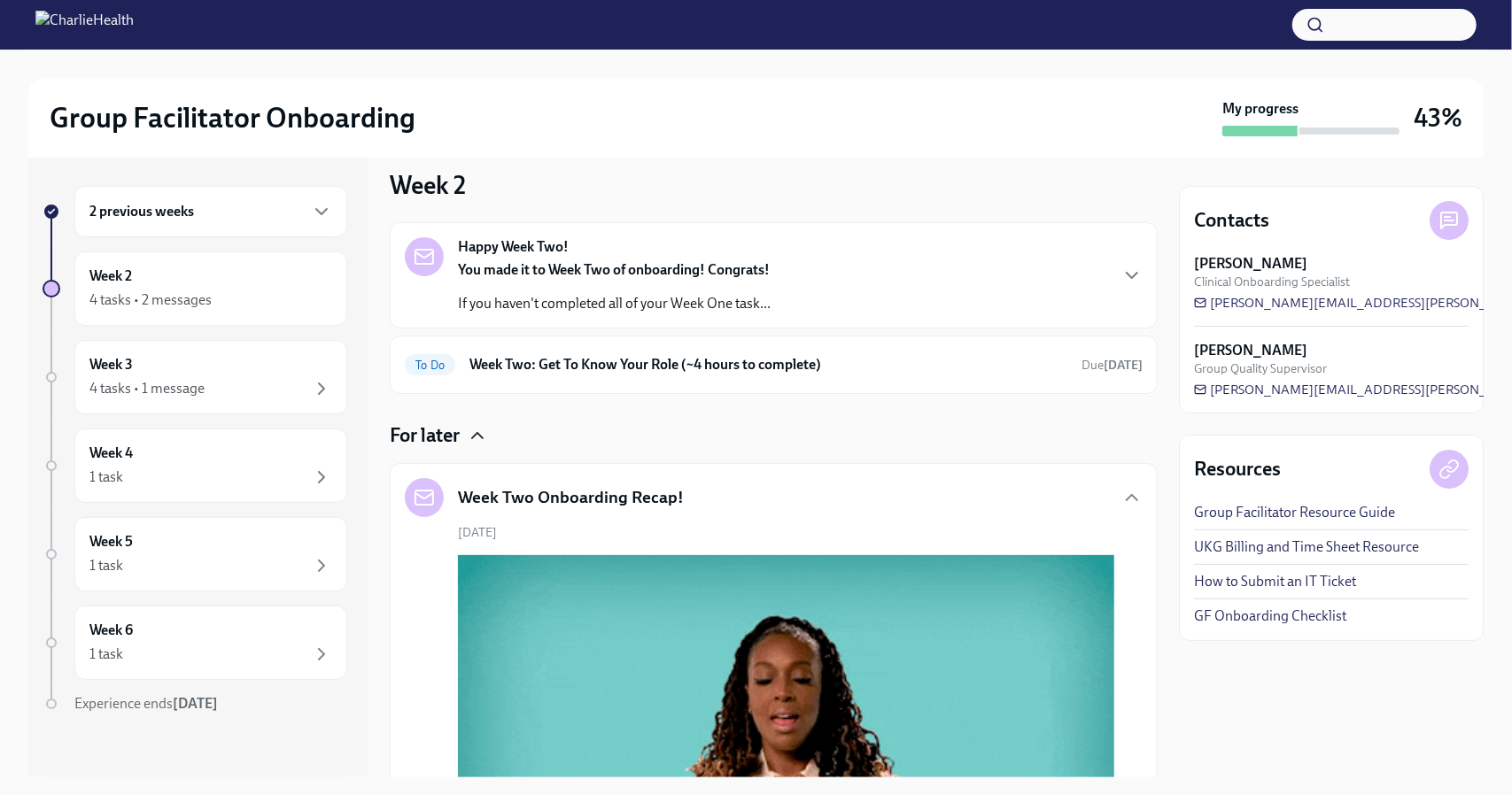
scroll to position [1, 0]
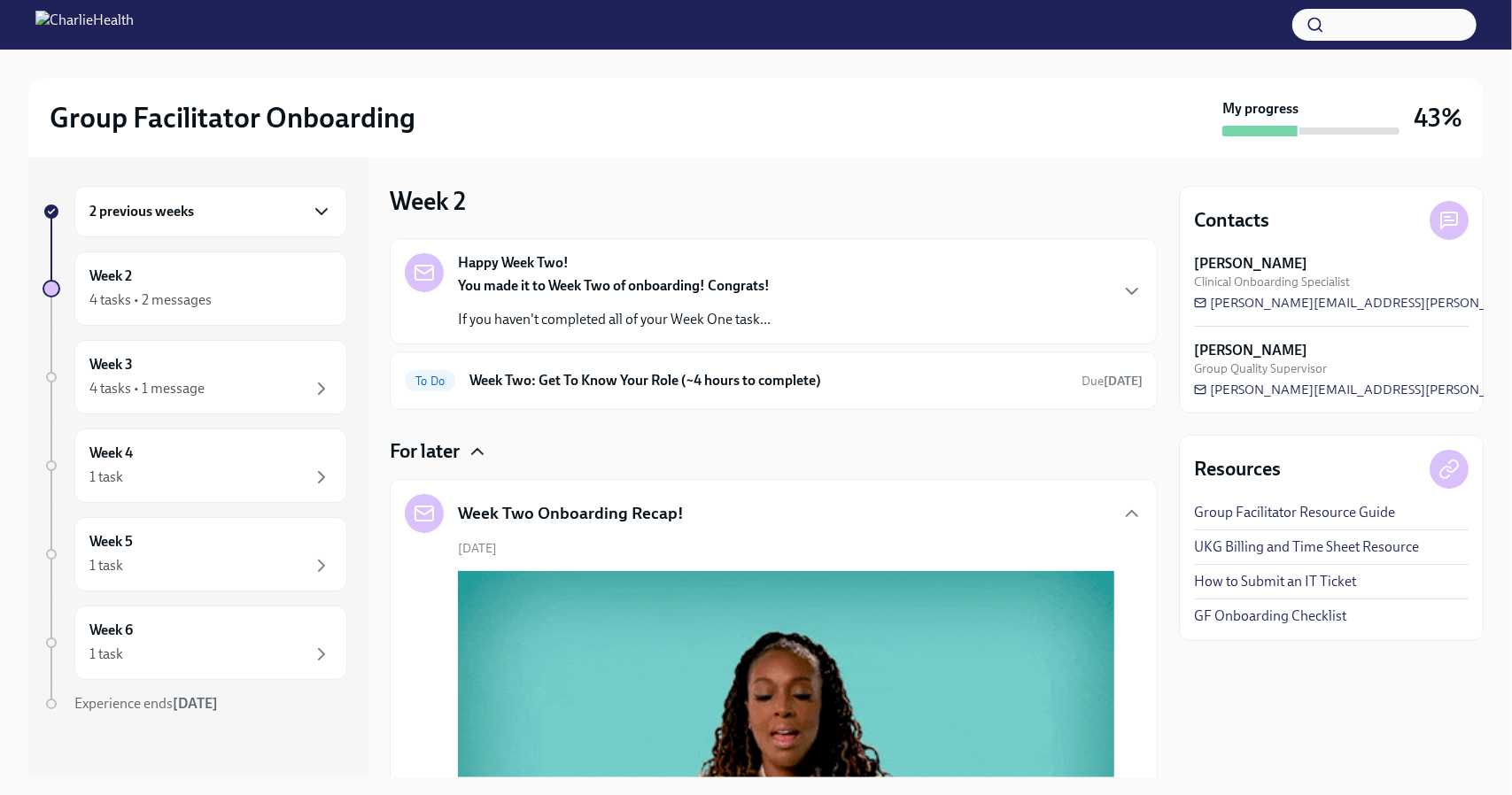
click at [317, 210] on icon "button" at bounding box center [322, 212] width 11 height 5
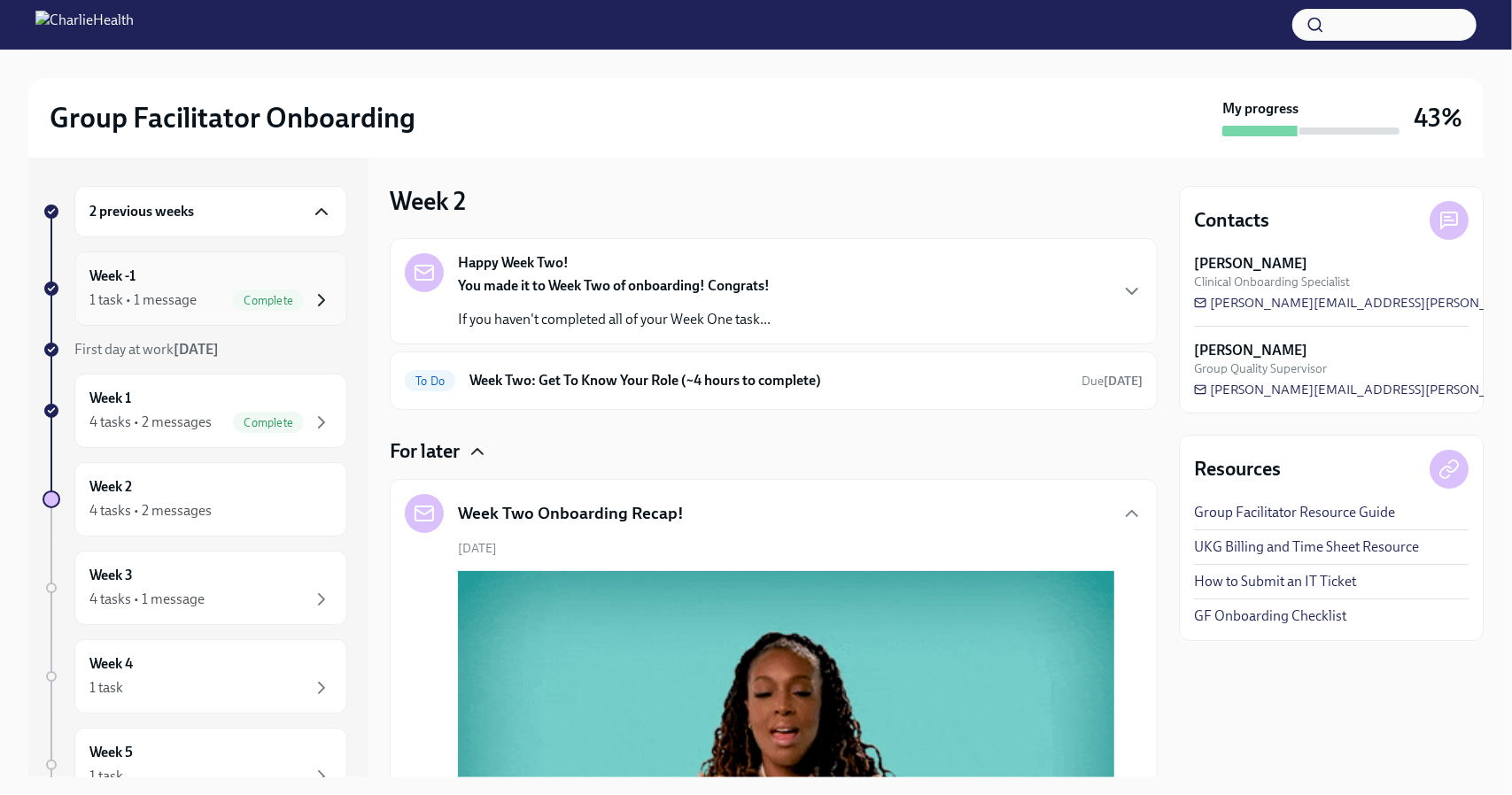
click at [318, 293] on icon "button" at bounding box center [322, 301] width 21 height 21
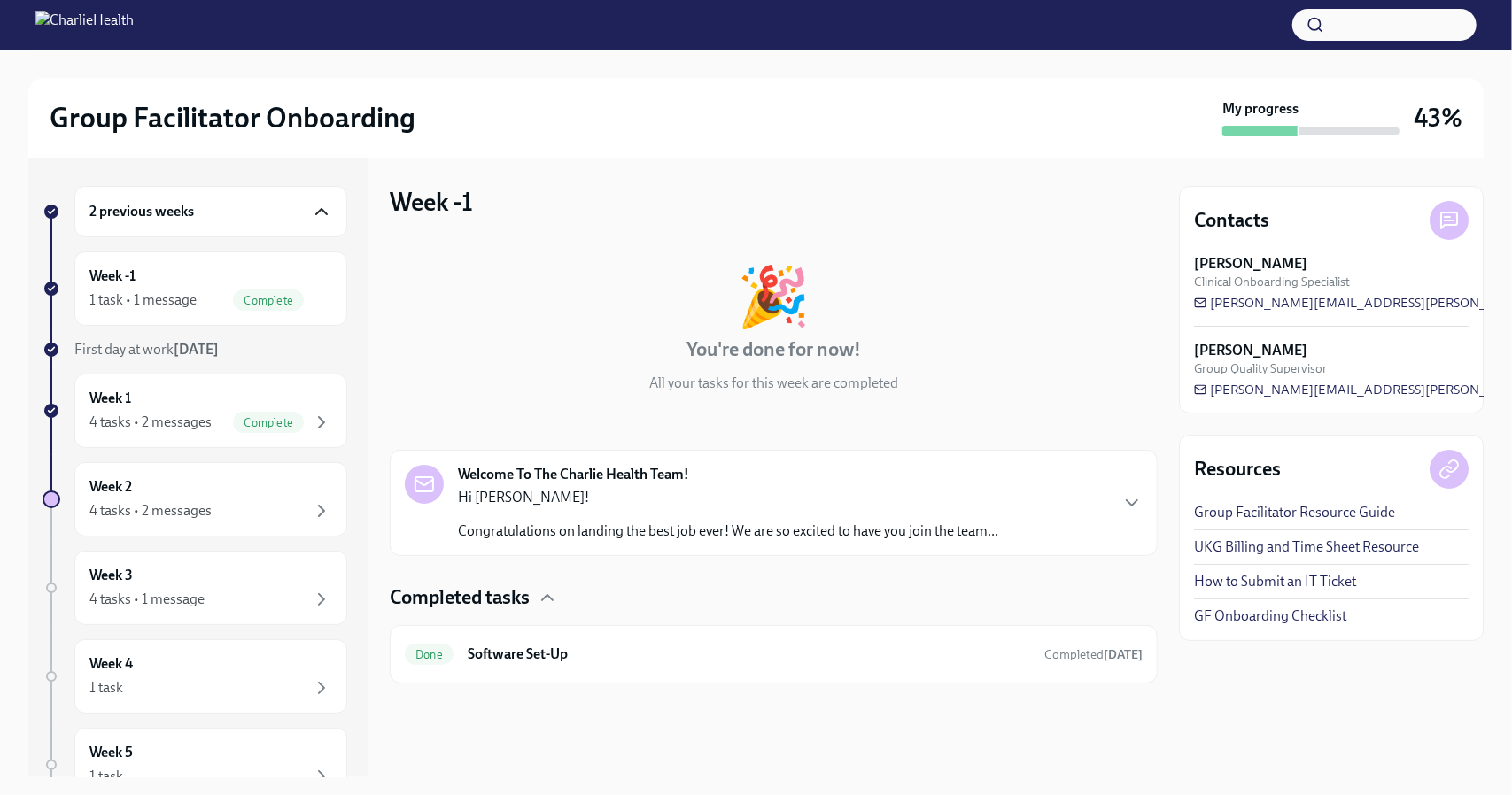
click at [484, 597] on h4 "Completed tasks" at bounding box center [459, 598] width 140 height 27
click at [271, 383] on div "Week 1 4 tasks • 2 messages Complete" at bounding box center [211, 411] width 273 height 75
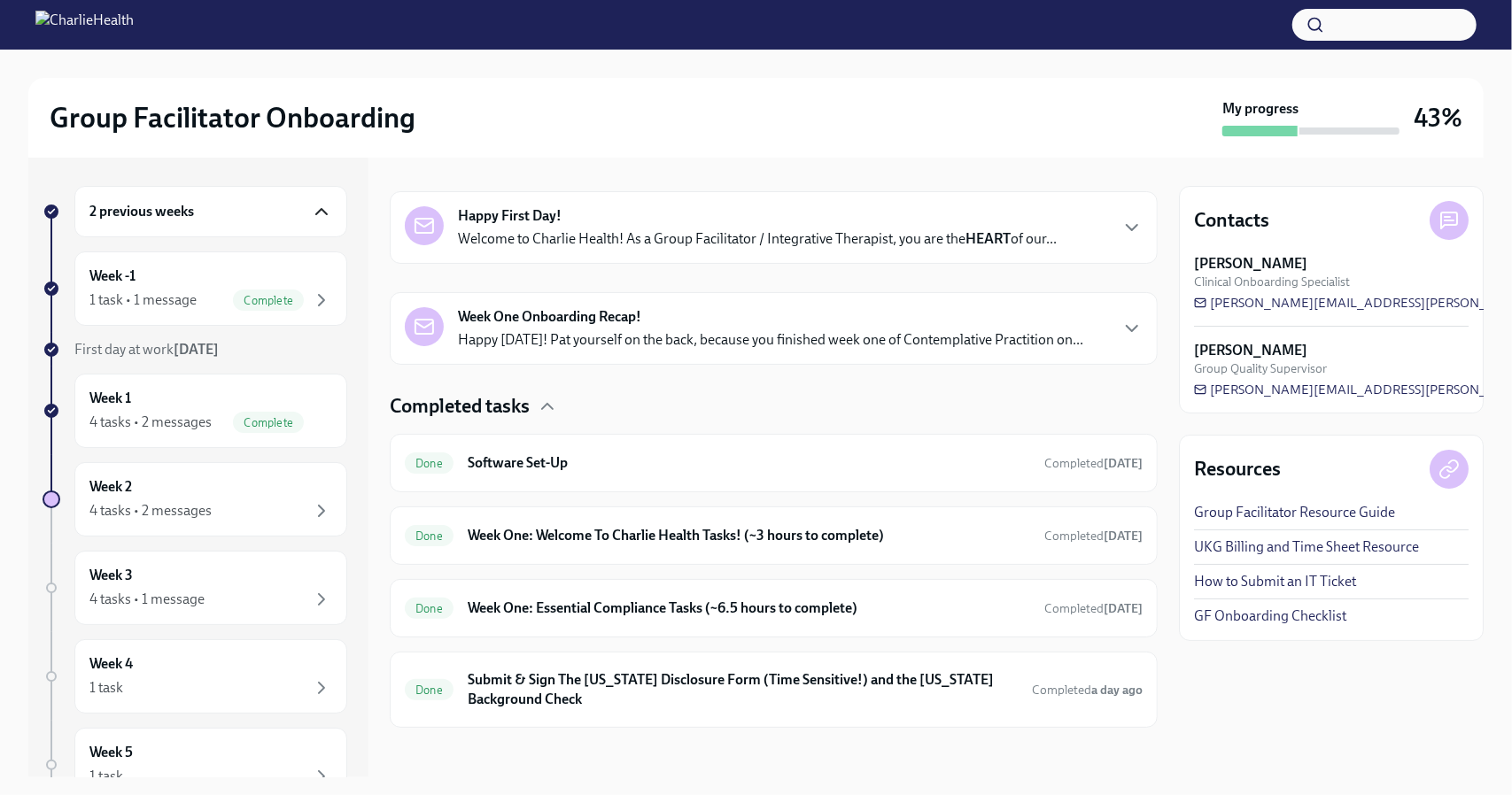
scroll to position [258, 0]
click at [1123, 337] on icon "button" at bounding box center [1132, 329] width 21 height 21
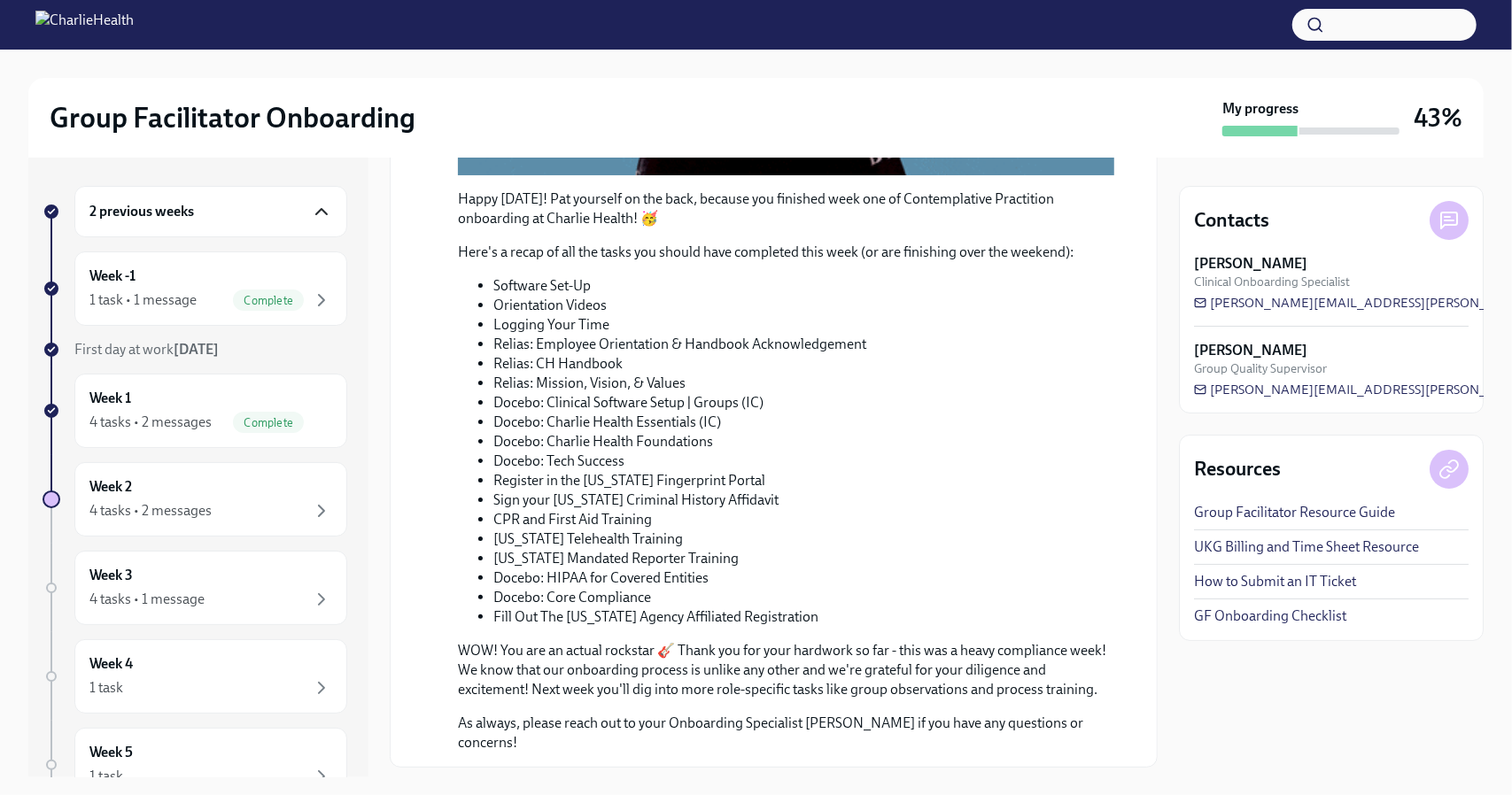
scroll to position [837, 0]
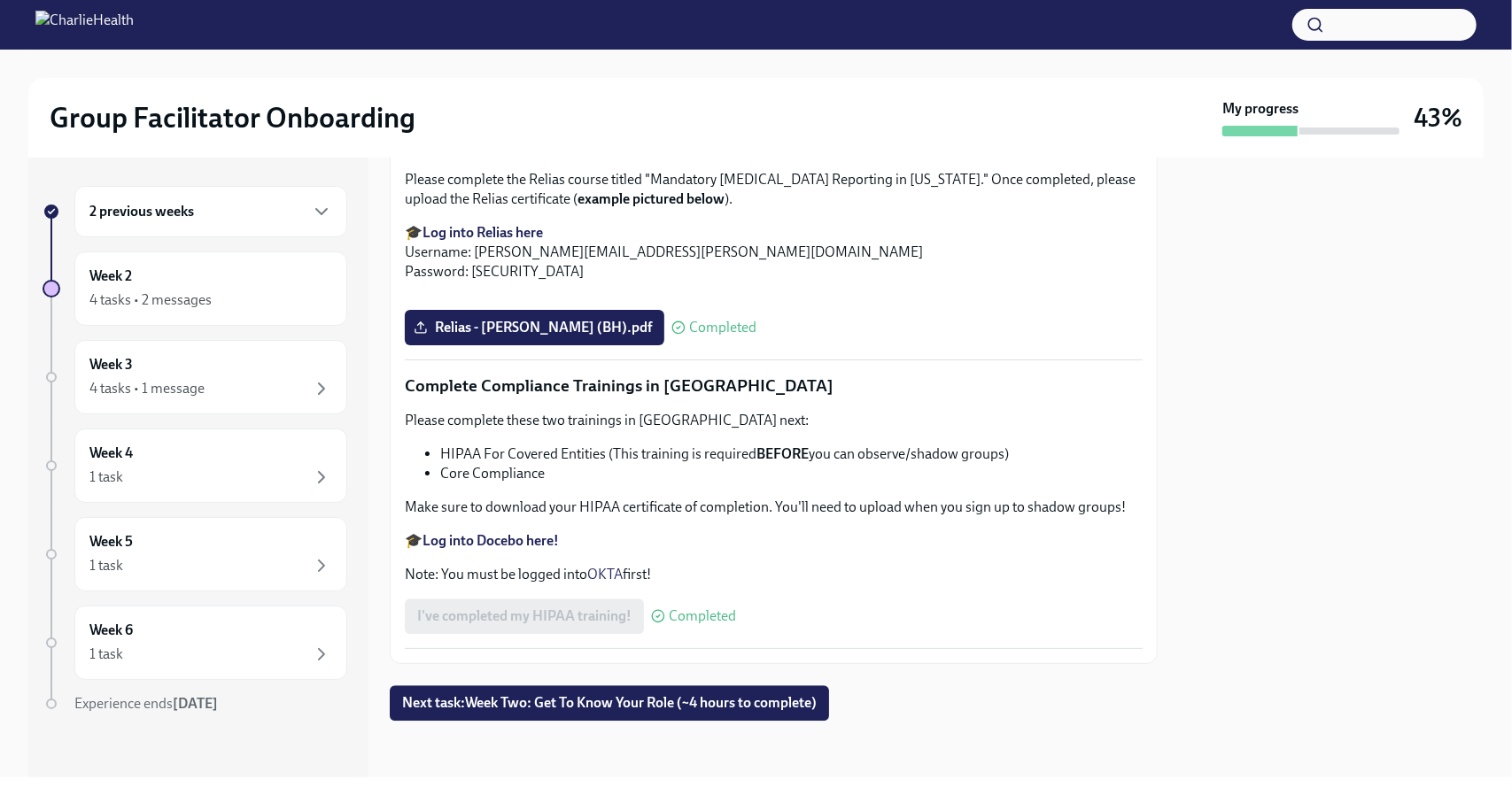
scroll to position [4124, 0]
click at [572, 697] on span "Next task : Week Two: Get To Know Your Role (~4 hours to complete)" at bounding box center [609, 703] width 414 height 18
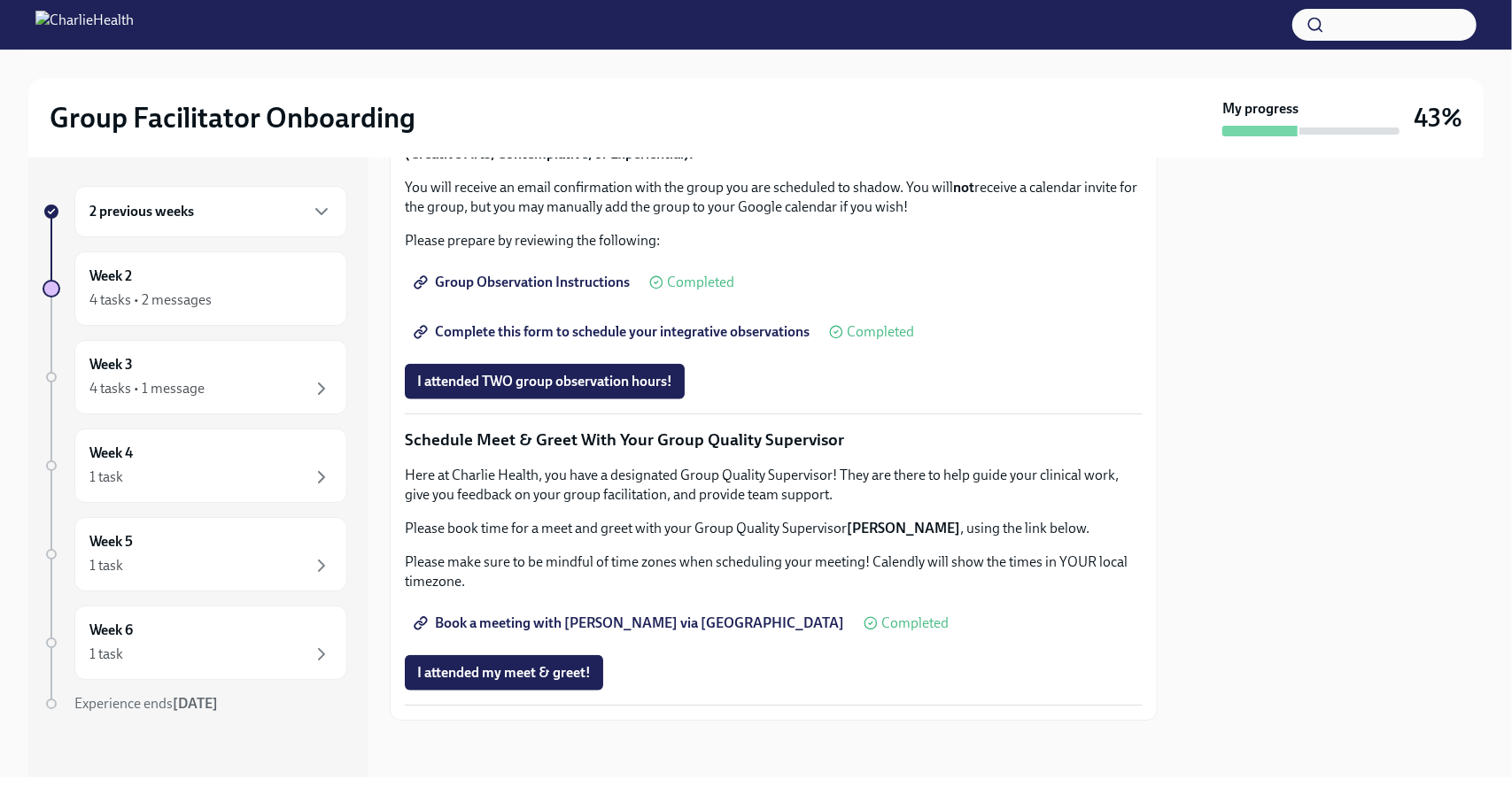
scroll to position [1555, 0]
